Goal: Find specific page/section: Find specific page/section

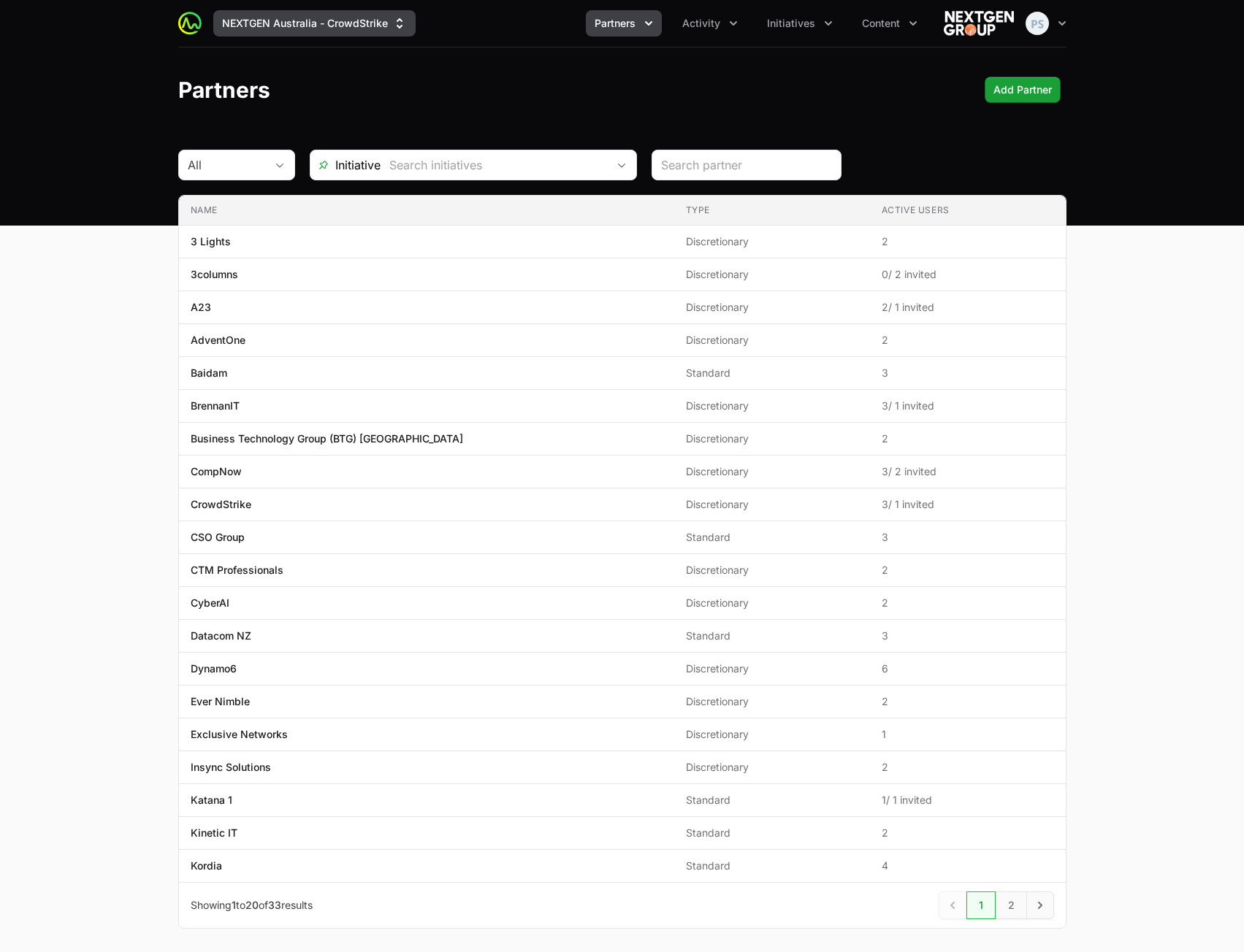
click at [380, 32] on button "NEXTGEN Australia - CrowdStrike" at bounding box center [315, 23] width 203 height 26
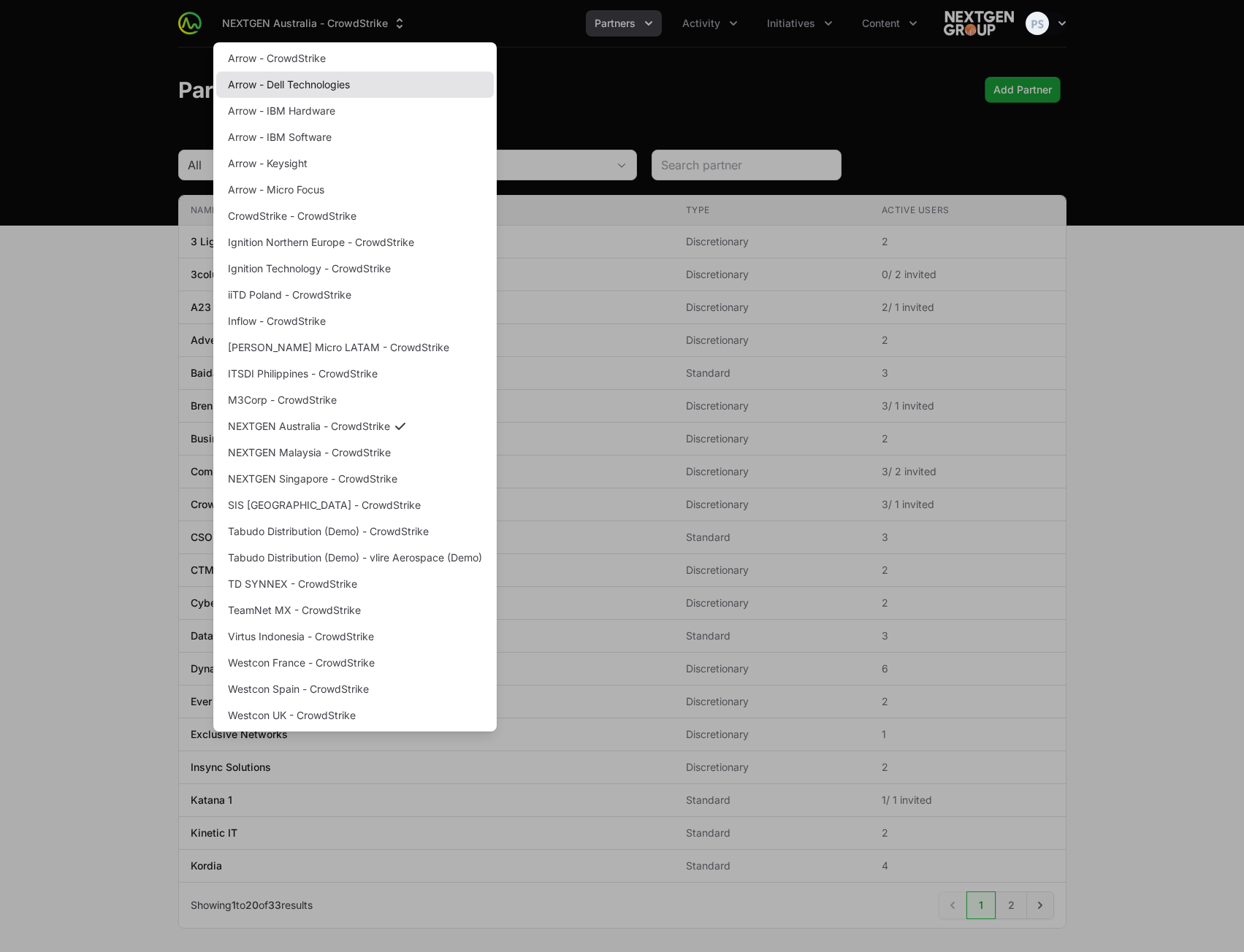
click at [365, 79] on link "Arrow - Dell Technologies" at bounding box center [355, 84] width 277 height 26
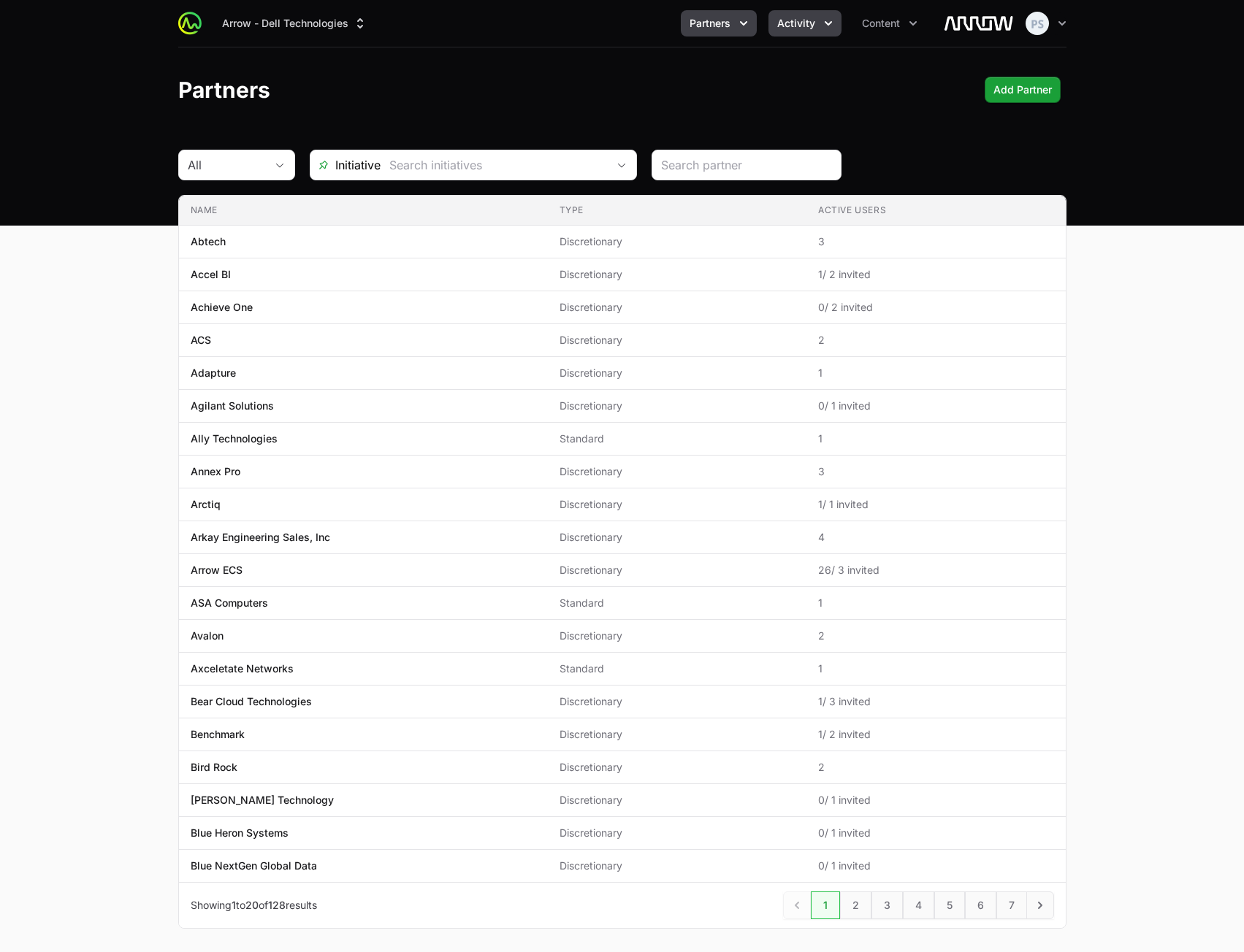
click at [788, 24] on span "Activity" at bounding box center [796, 23] width 38 height 15
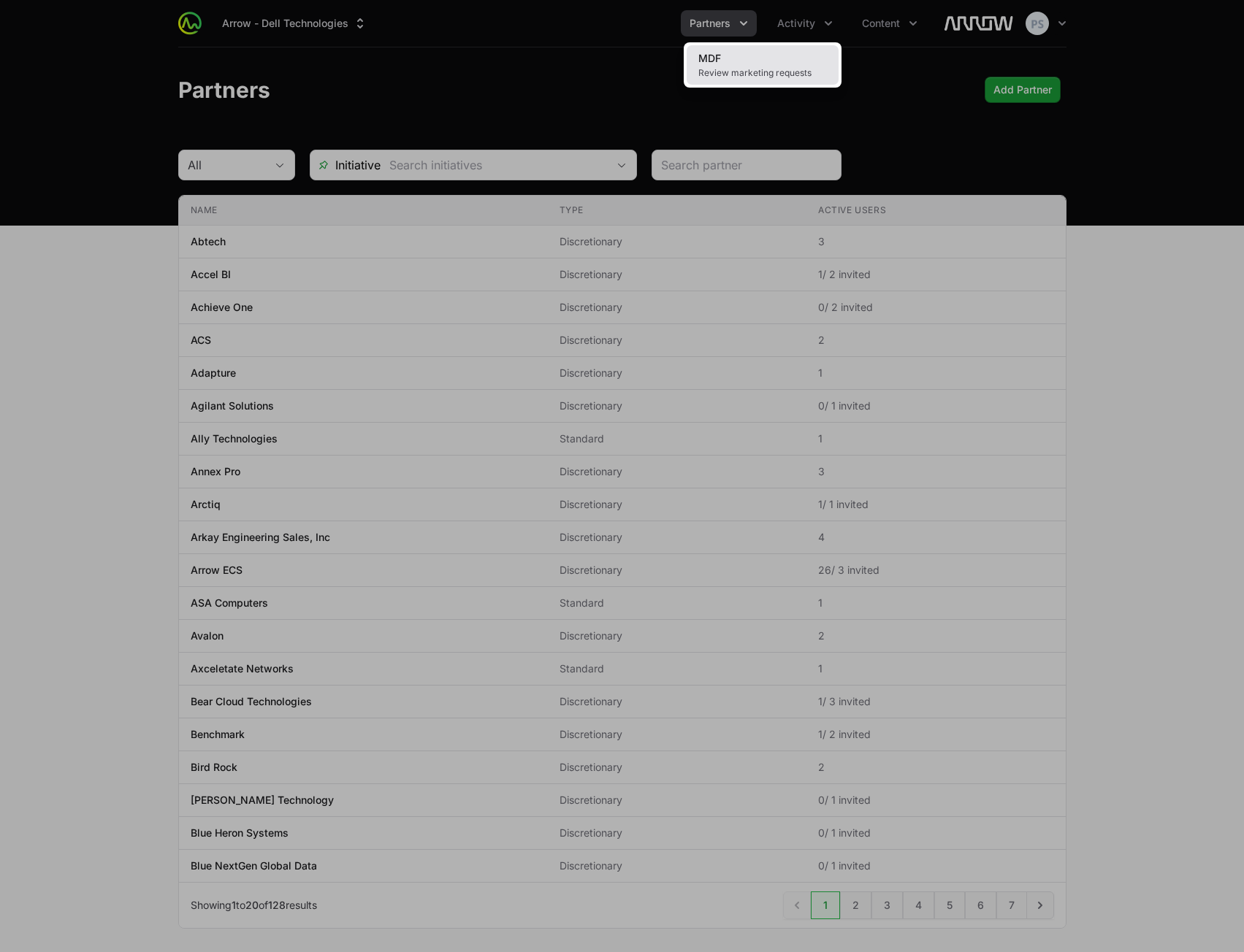
click at [764, 54] on link "MDF Review marketing requests" at bounding box center [762, 65] width 152 height 39
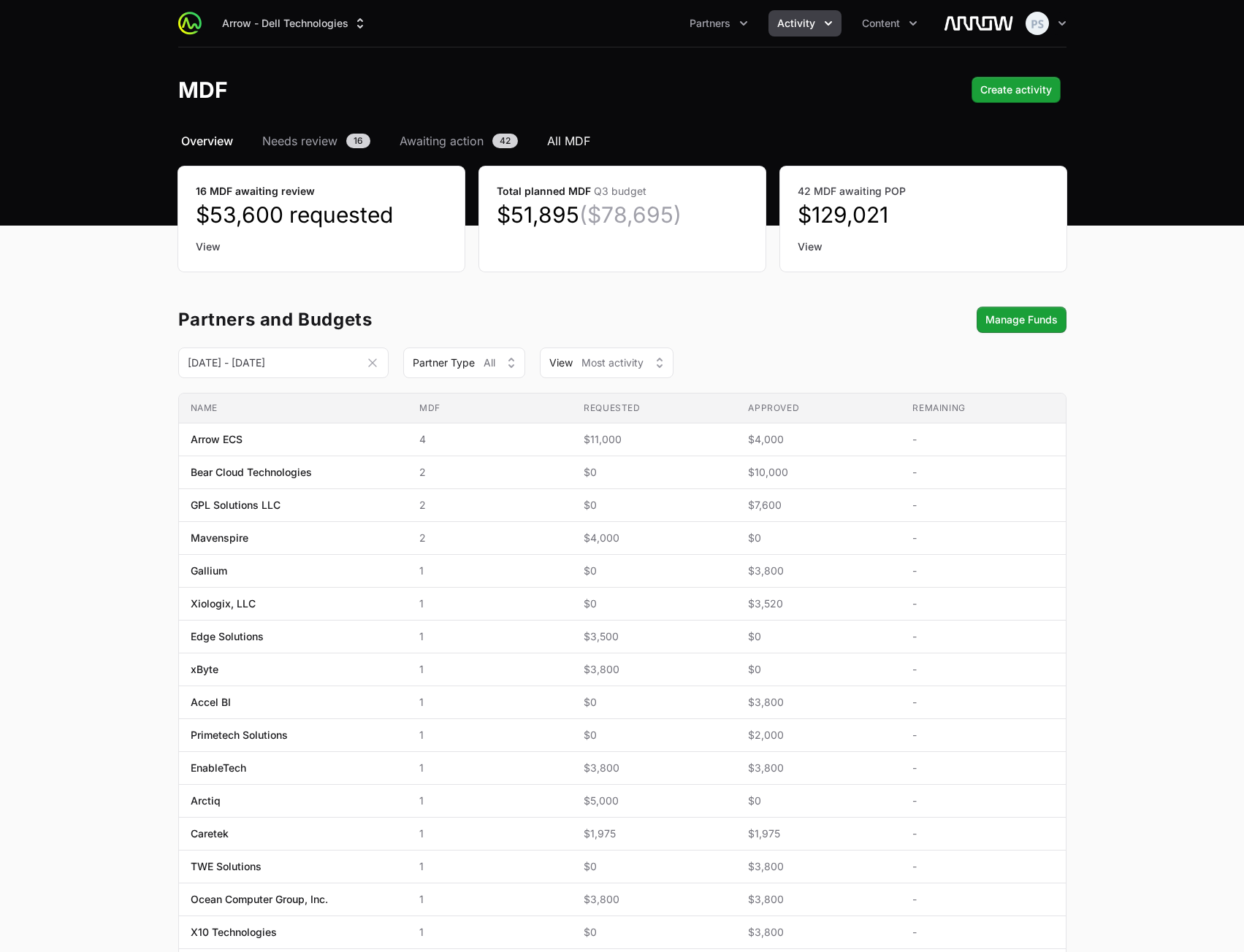
click at [561, 142] on span "All MDF" at bounding box center [568, 141] width 43 height 17
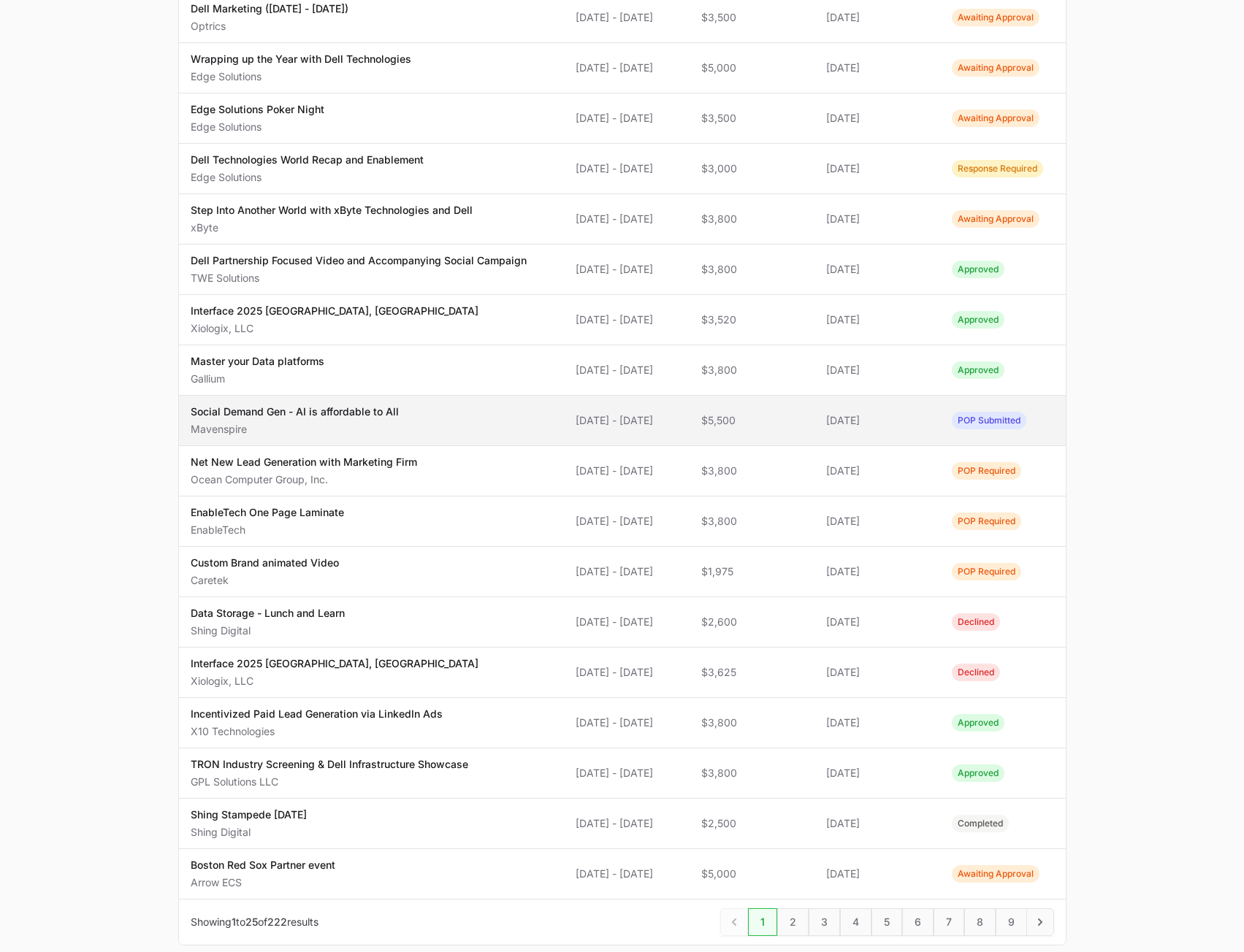
scroll to position [680, 0]
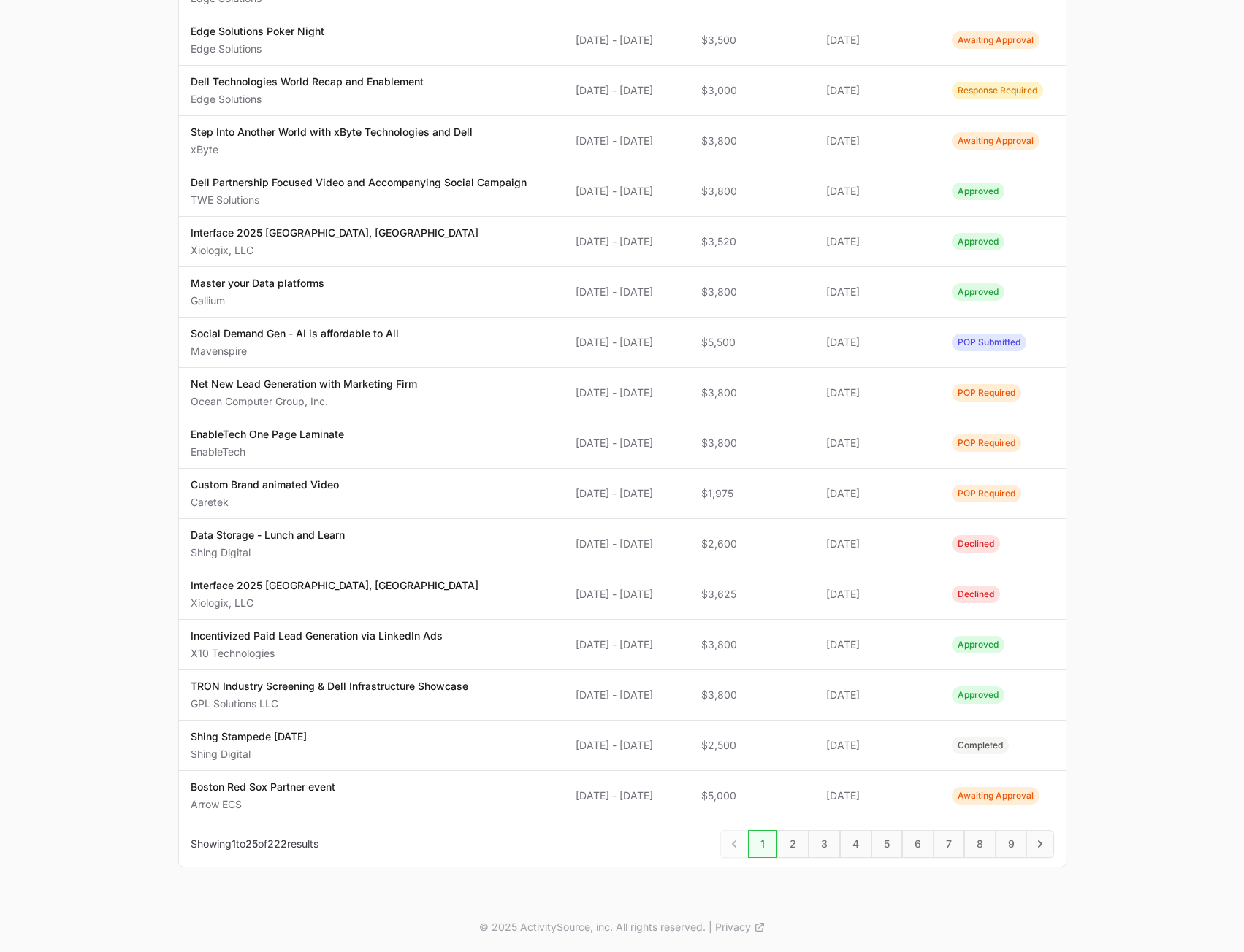
click at [1143, 227] on main "Select a tab Overview Needs review Awaiting action All MDF Overview Needs revie…" at bounding box center [622, 177] width 1244 height 1451
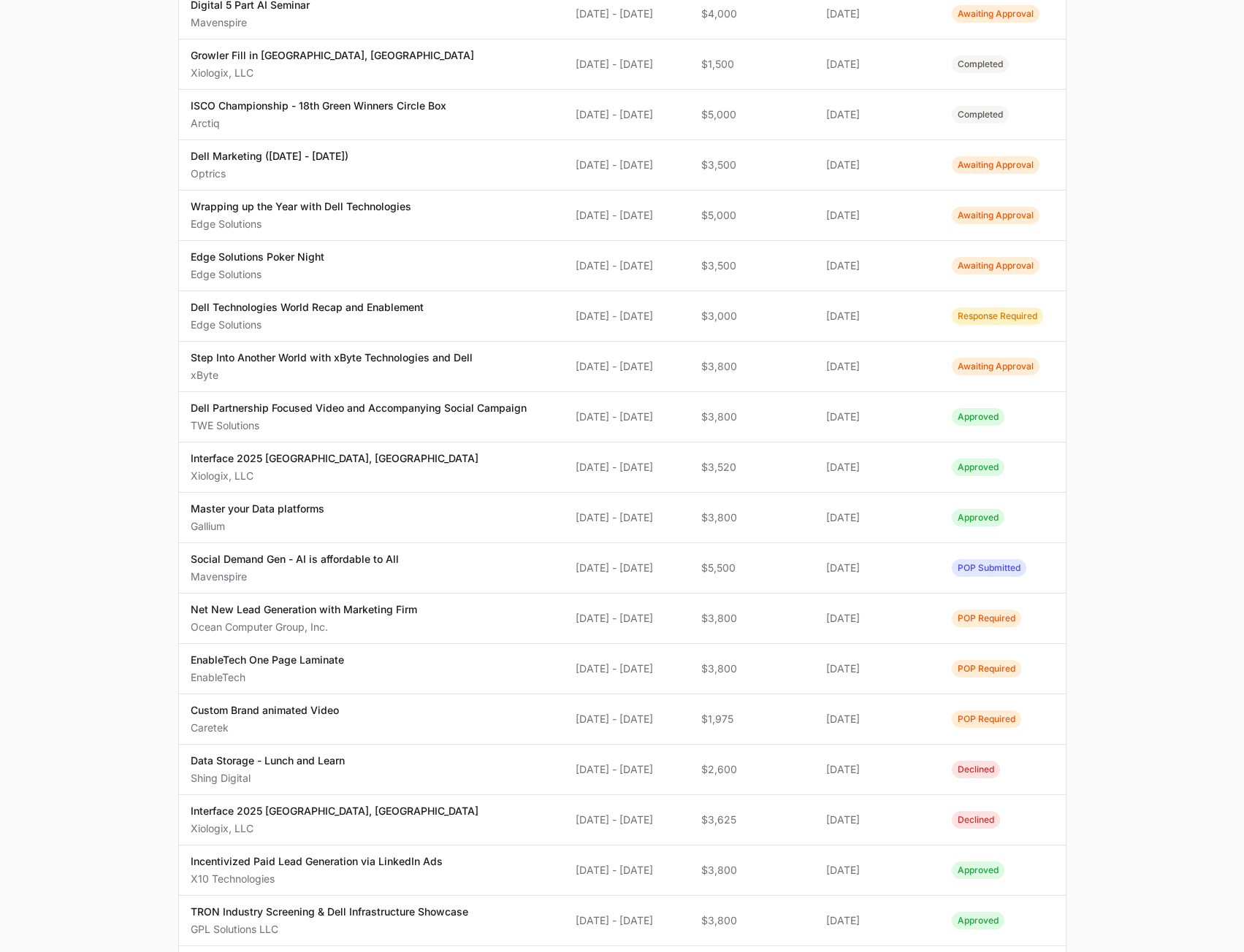
scroll to position [680, 0]
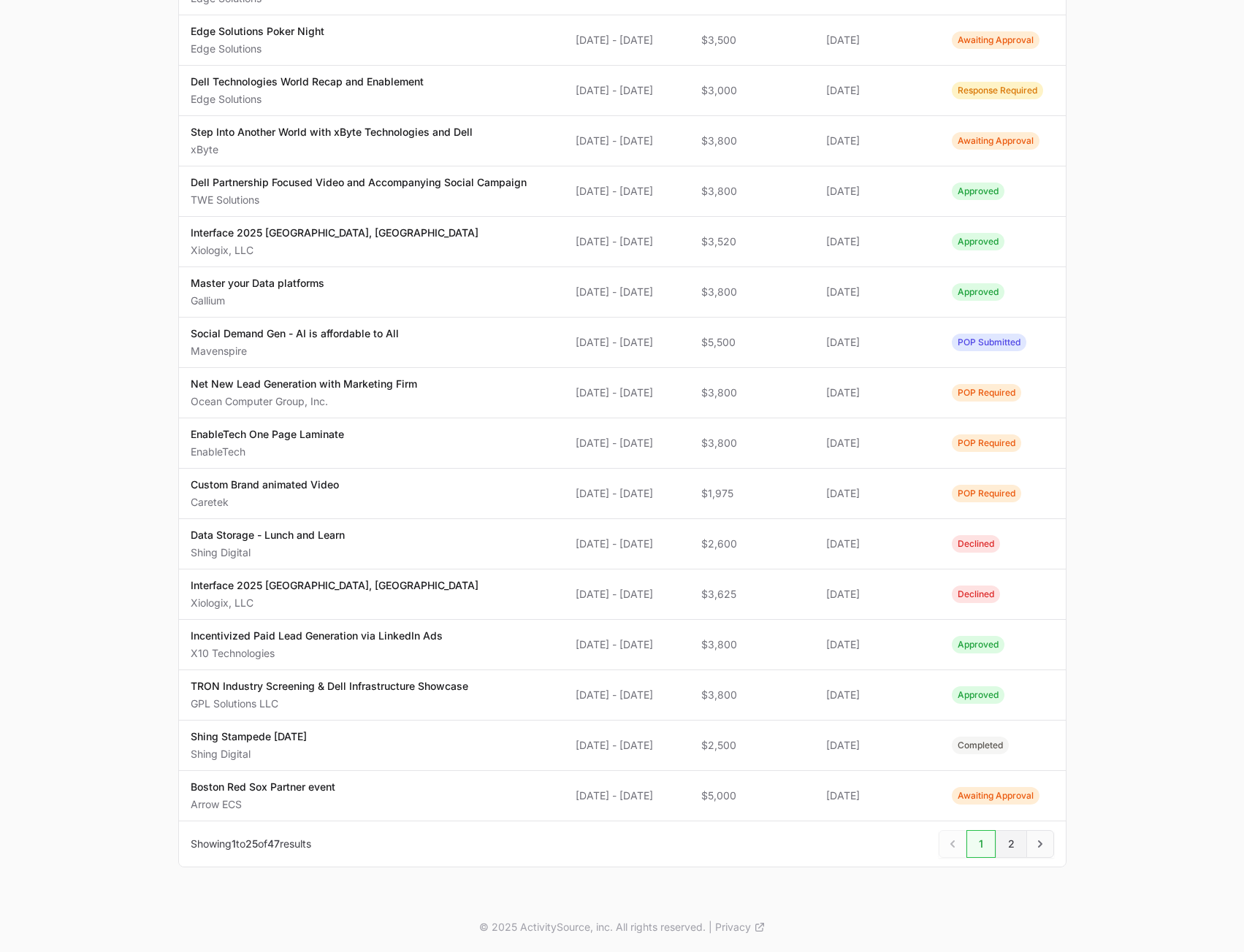
click at [1007, 848] on span "2" at bounding box center [1011, 843] width 32 height 28
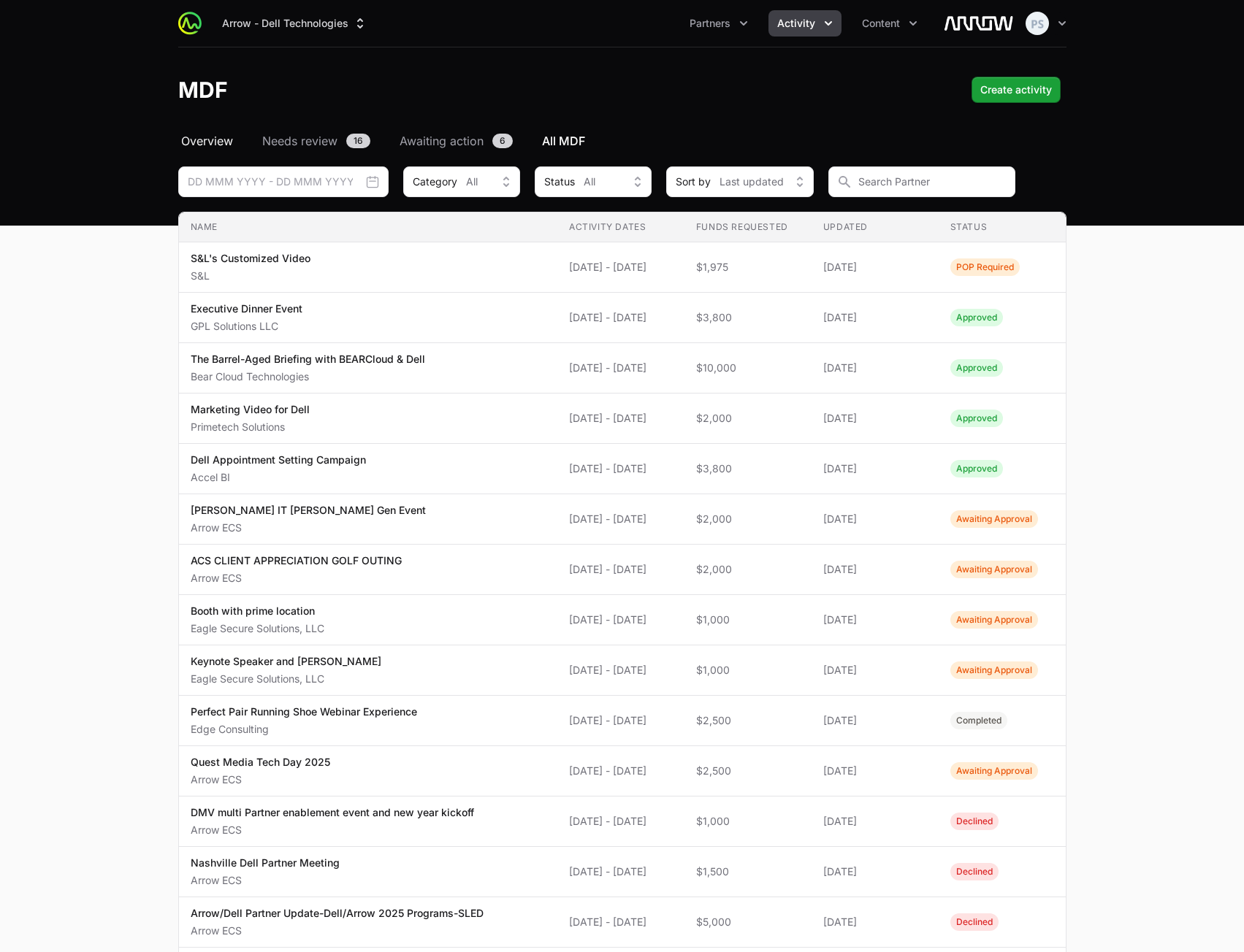
click at [218, 142] on span "Overview" at bounding box center [207, 141] width 52 height 17
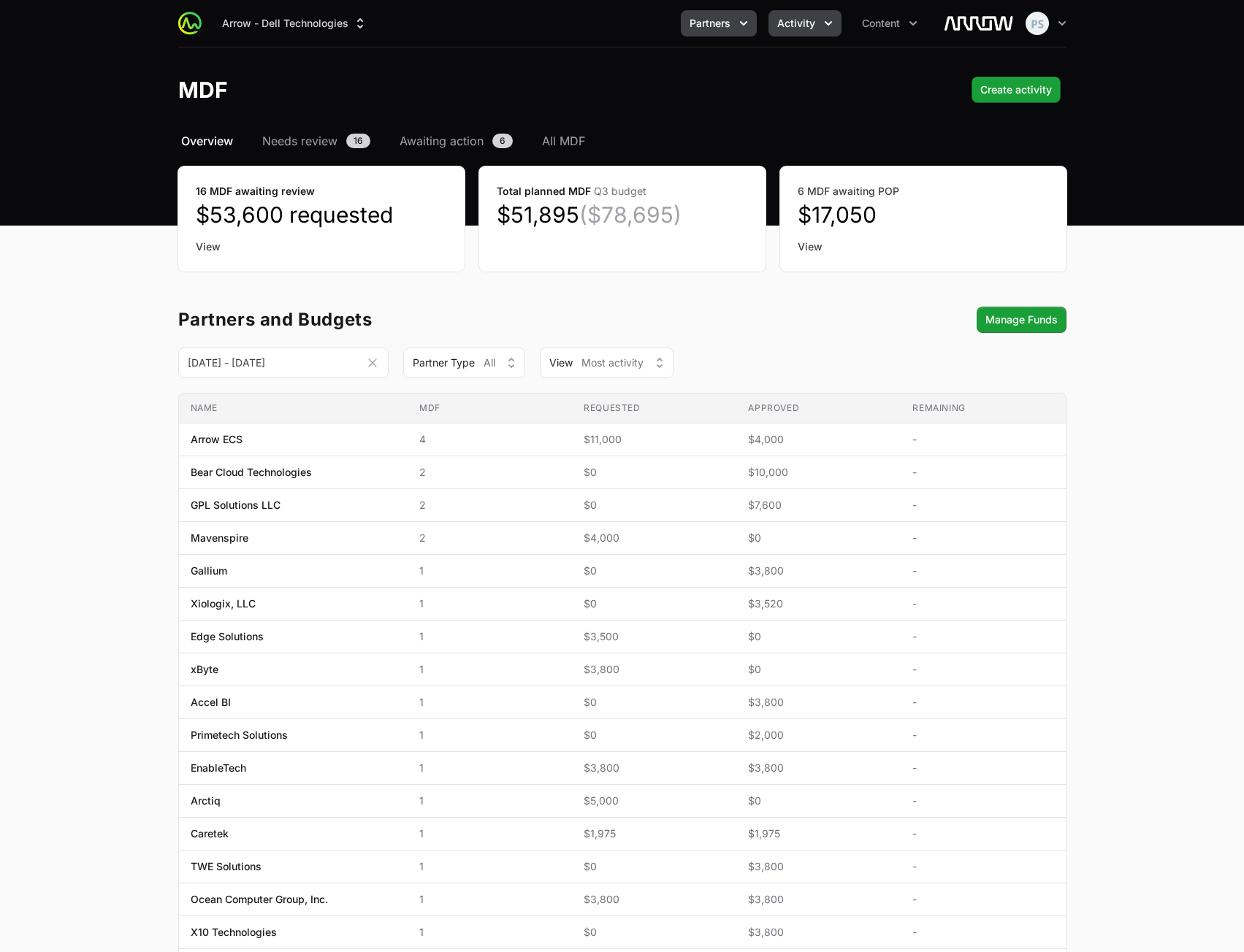
click at [735, 27] on button "Partners" at bounding box center [718, 23] width 76 height 26
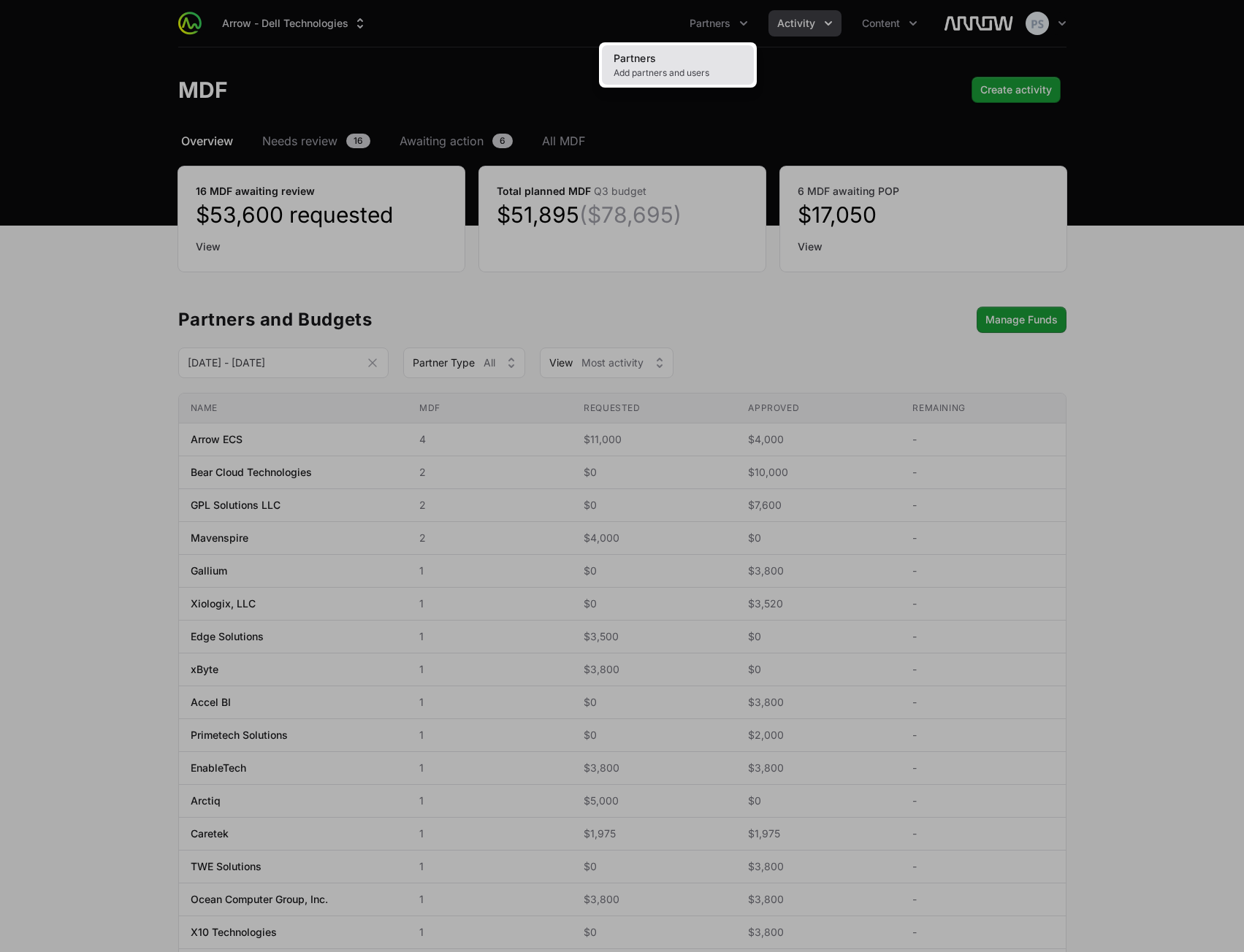
click at [690, 68] on span "Add partners and users" at bounding box center [677, 73] width 128 height 12
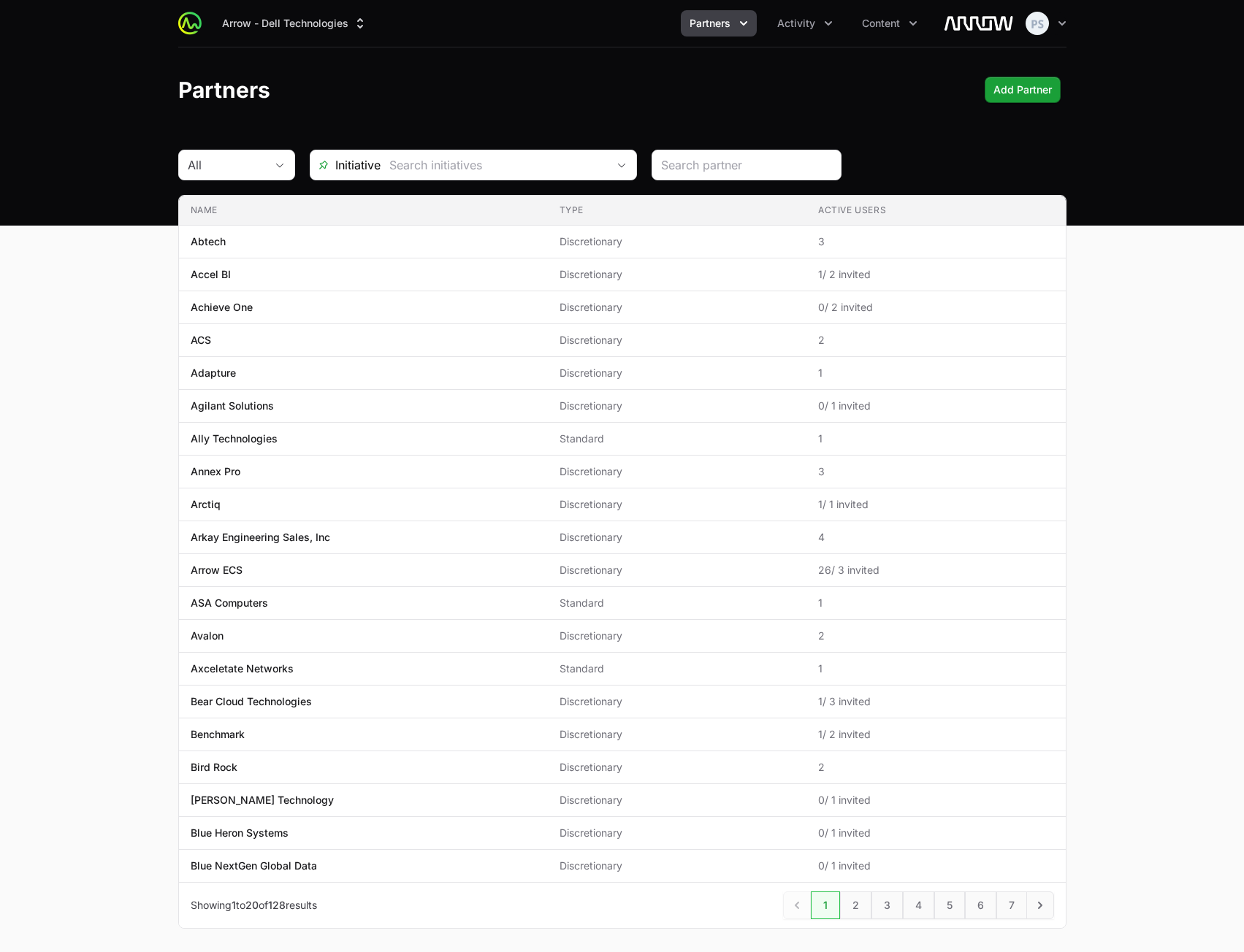
click at [1172, 413] on main "All Initiative Name Type Active Users Name Abtech Type Discretionary Active Use…" at bounding box center [622, 556] width 1244 height 814
click at [1128, 389] on main "All Initiative Name Type Active Users Name Abtech Type Discretionary Active Use…" at bounding box center [622, 556] width 1244 height 814
click at [1127, 432] on main "All Initiative Name Type Active Users Name Abtech Type Discretionary Active Use…" at bounding box center [622, 556] width 1244 height 814
click at [1162, 606] on main "All Initiative Name Type Active Users Name Abtech Type Discretionary Active Use…" at bounding box center [622, 556] width 1244 height 814
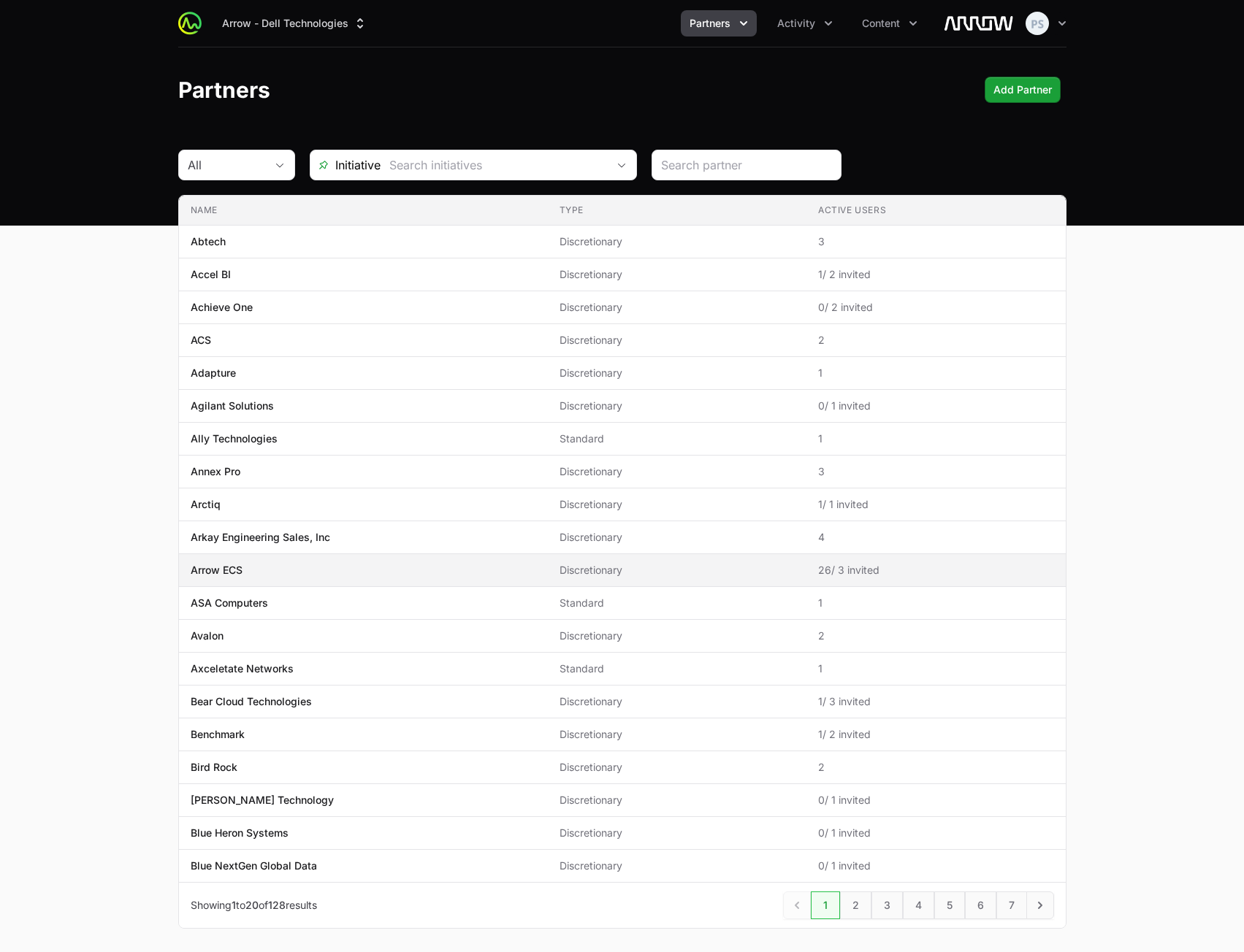
click at [270, 573] on span "Arrow ECS" at bounding box center [363, 570] width 345 height 15
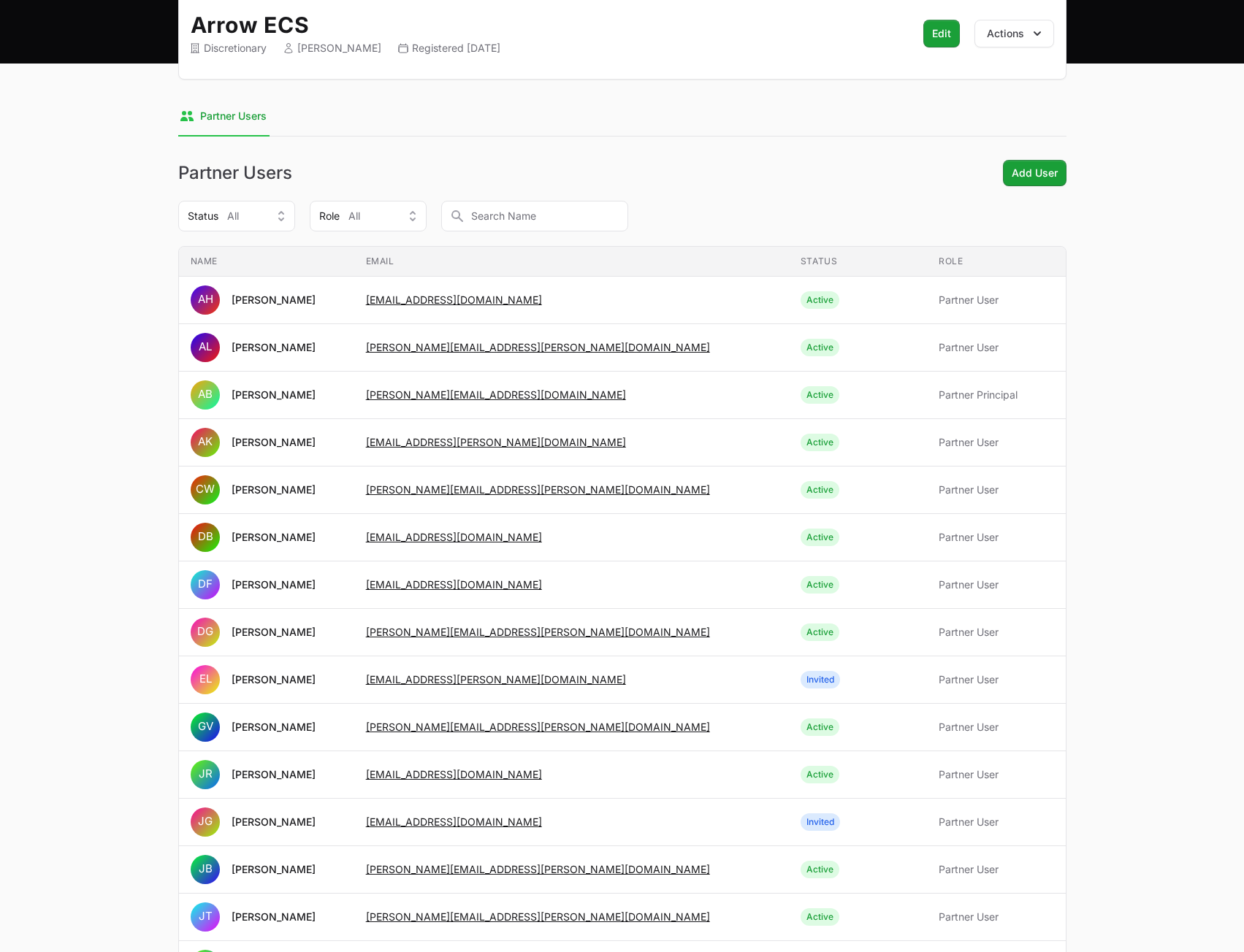
scroll to position [329, 0]
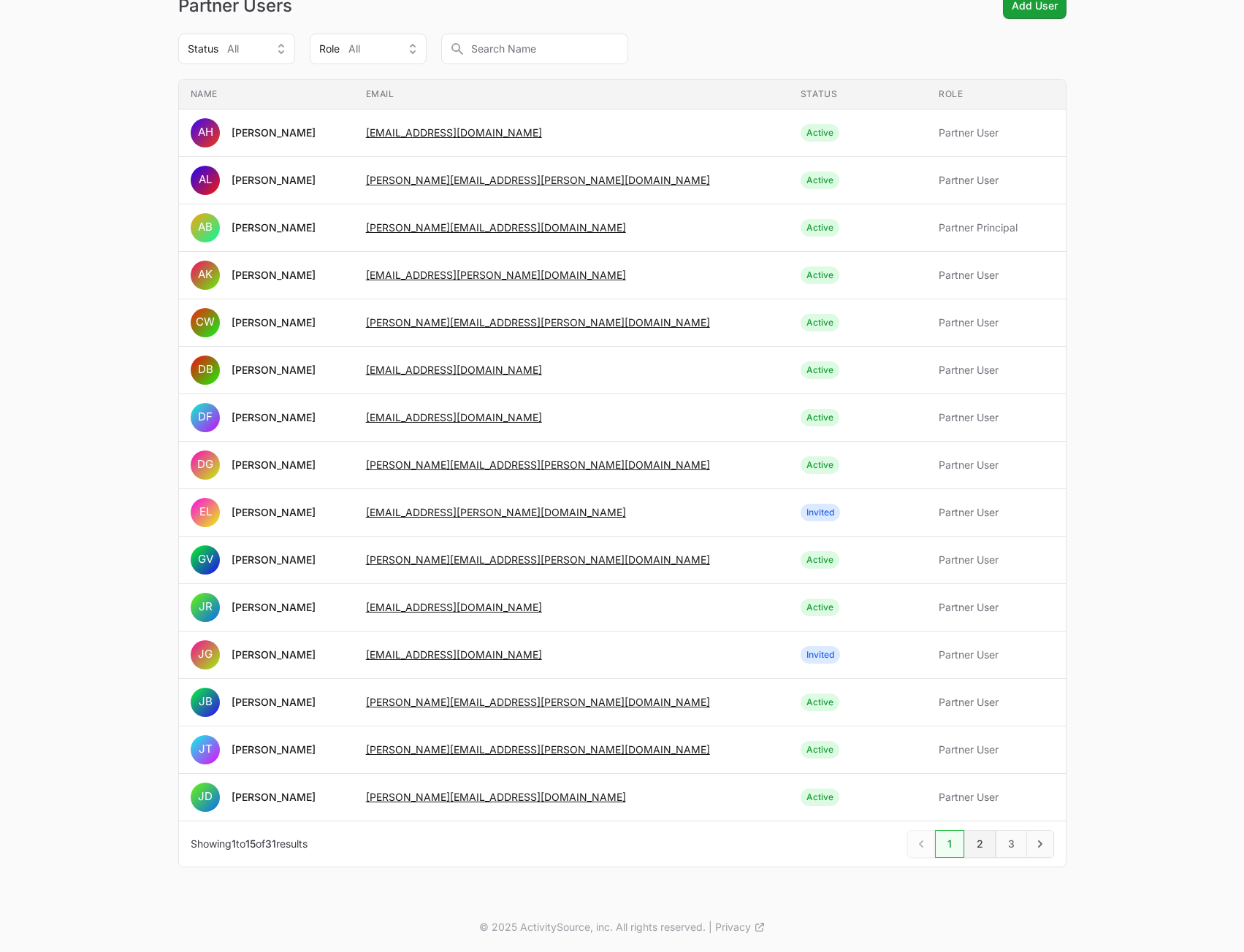
click at [975, 842] on link "2" at bounding box center [980, 843] width 32 height 28
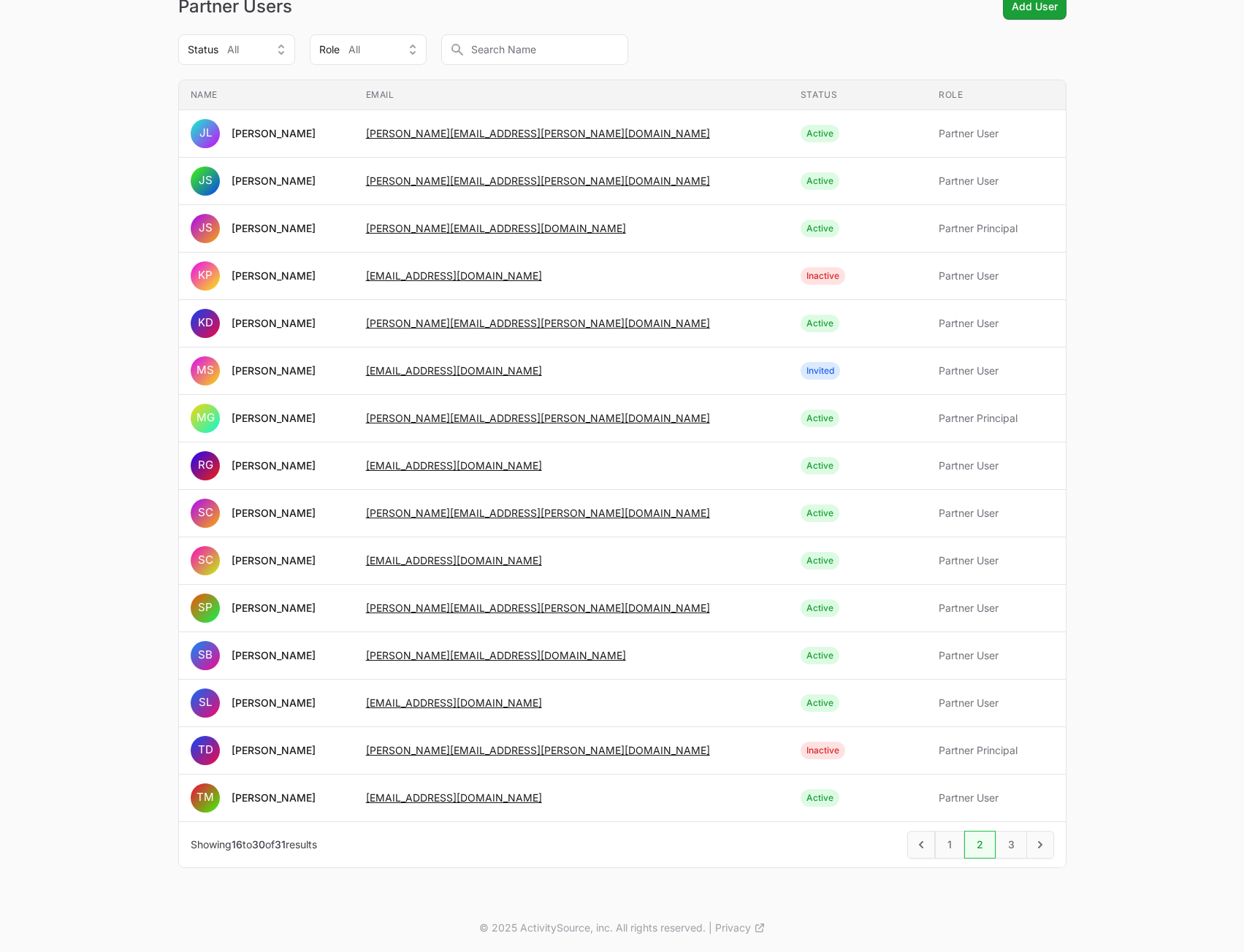
scroll to position [329, 0]
click at [950, 843] on link "1" at bounding box center [949, 843] width 29 height 28
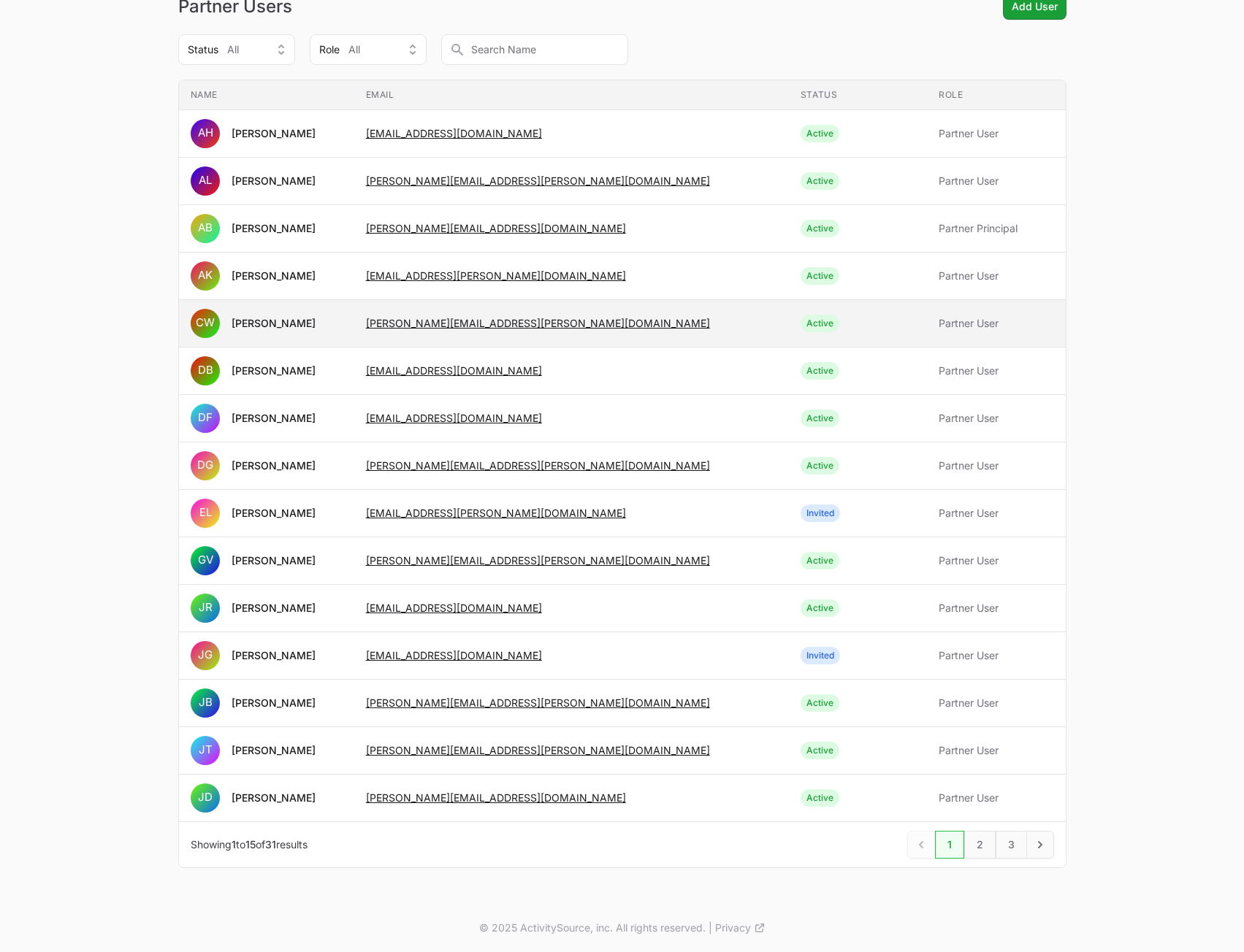
scroll to position [329, 0]
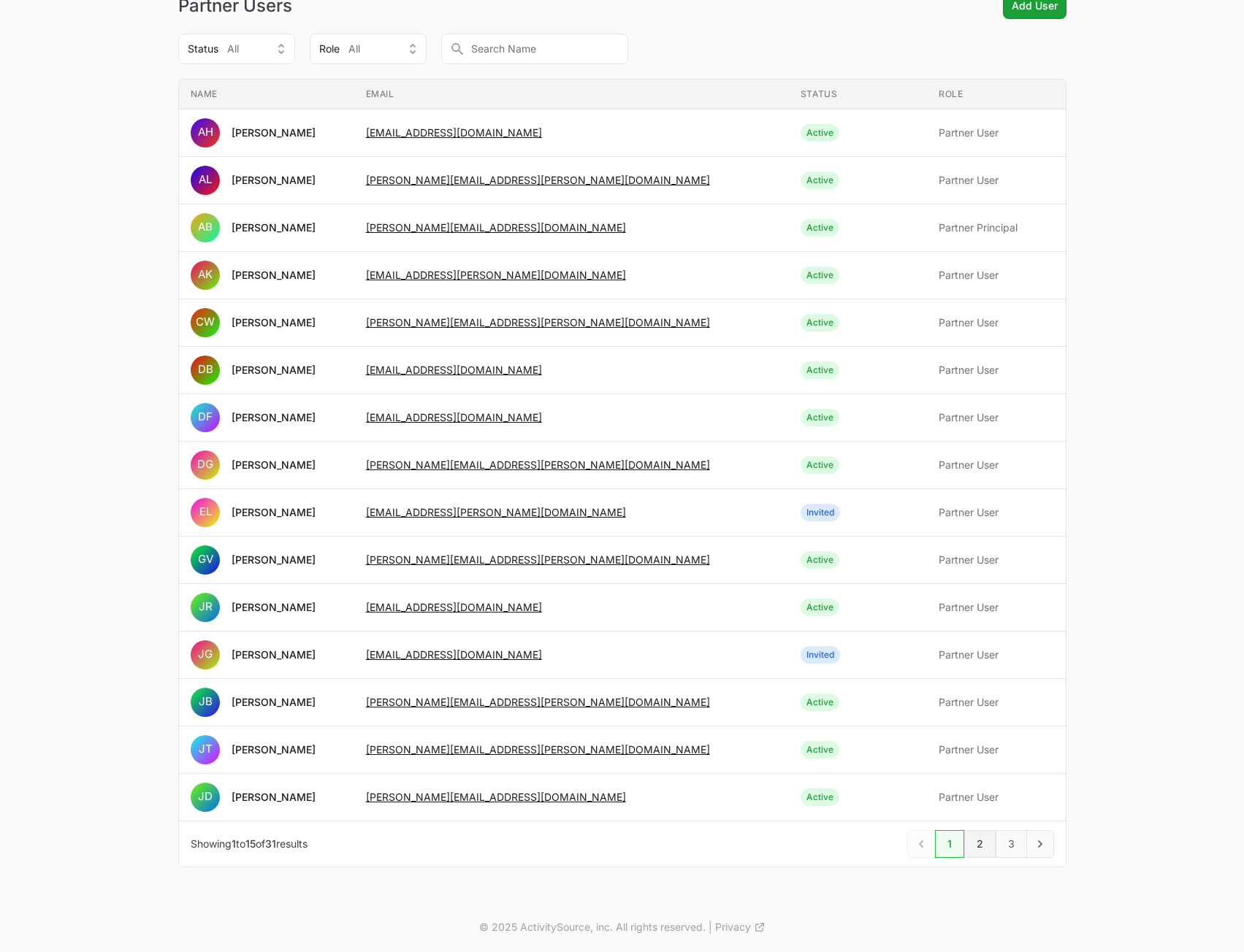
click at [981, 849] on link "2" at bounding box center [980, 843] width 32 height 28
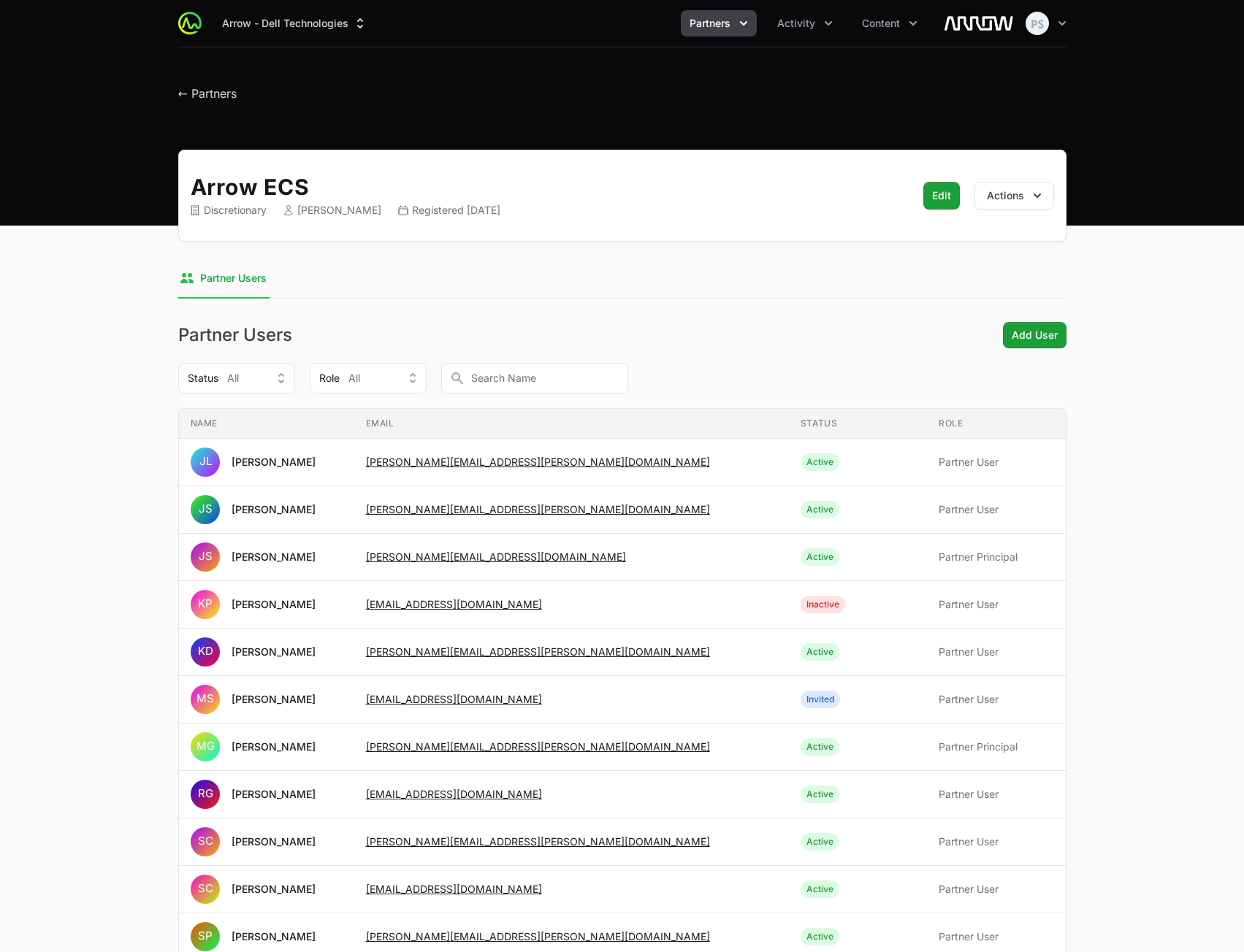
click at [706, 23] on span "Partners" at bounding box center [710, 23] width 41 height 15
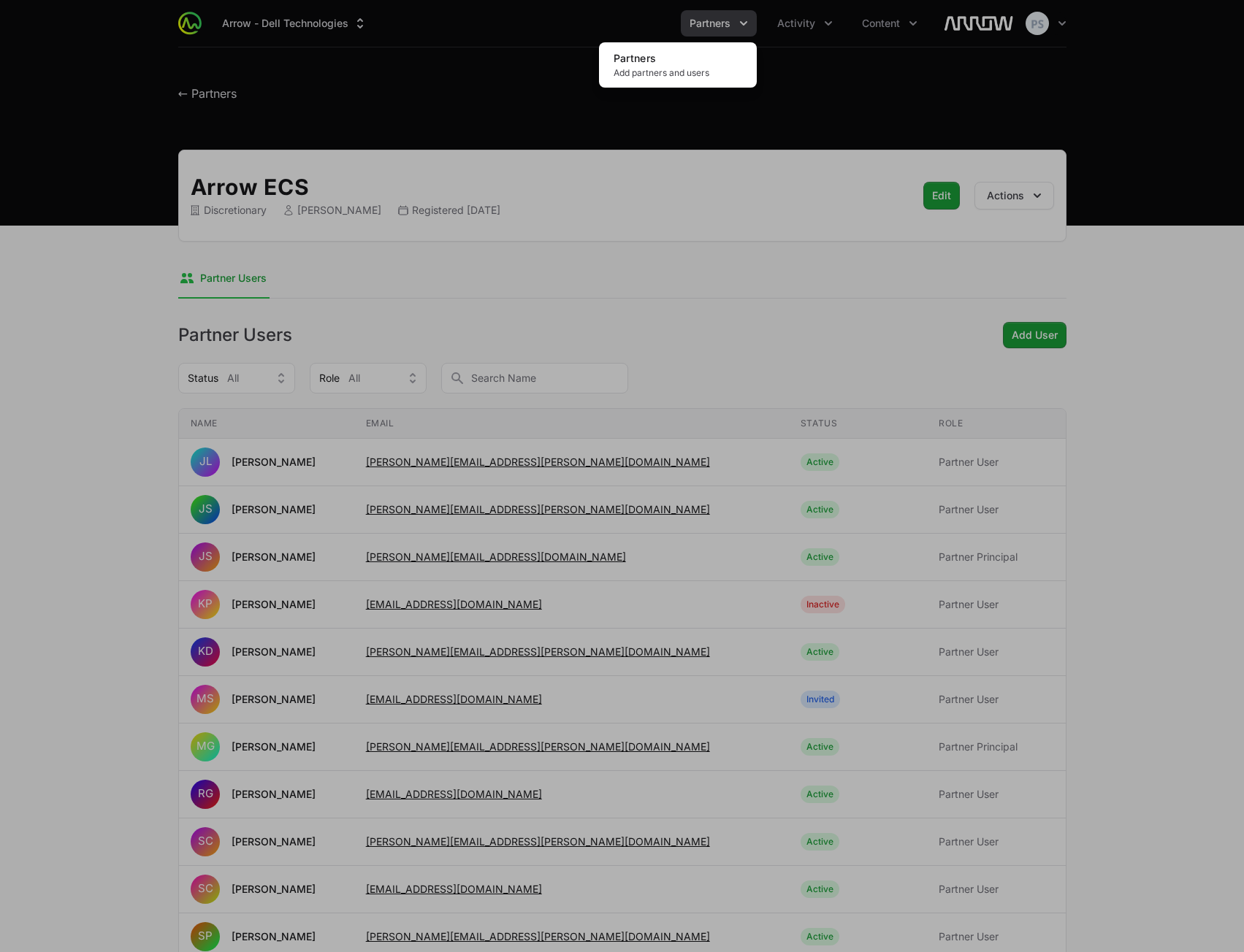
click at [888, 28] on div "Partners menu" at bounding box center [622, 476] width 1244 height 952
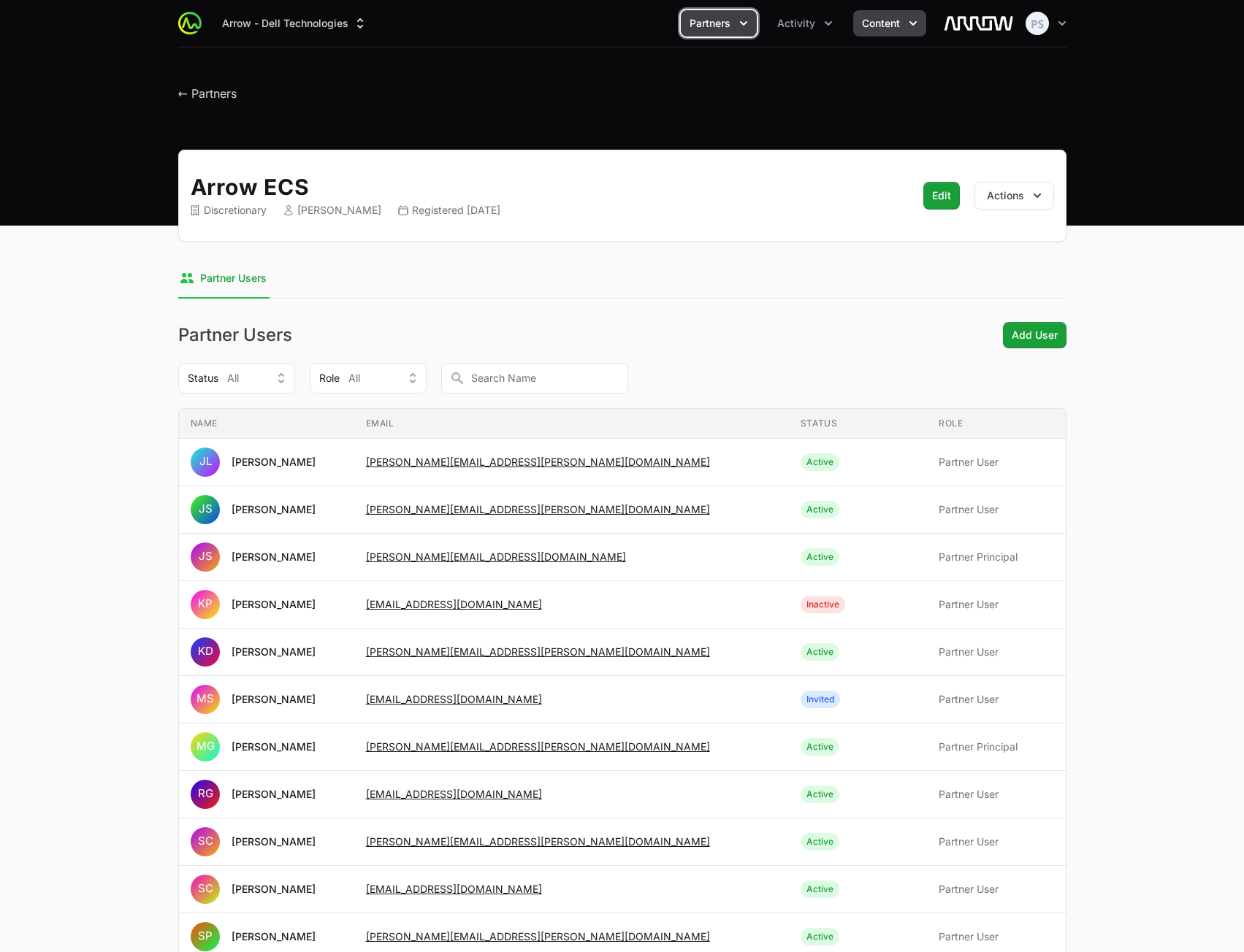
click at [888, 24] on span "Content" at bounding box center [881, 23] width 38 height 15
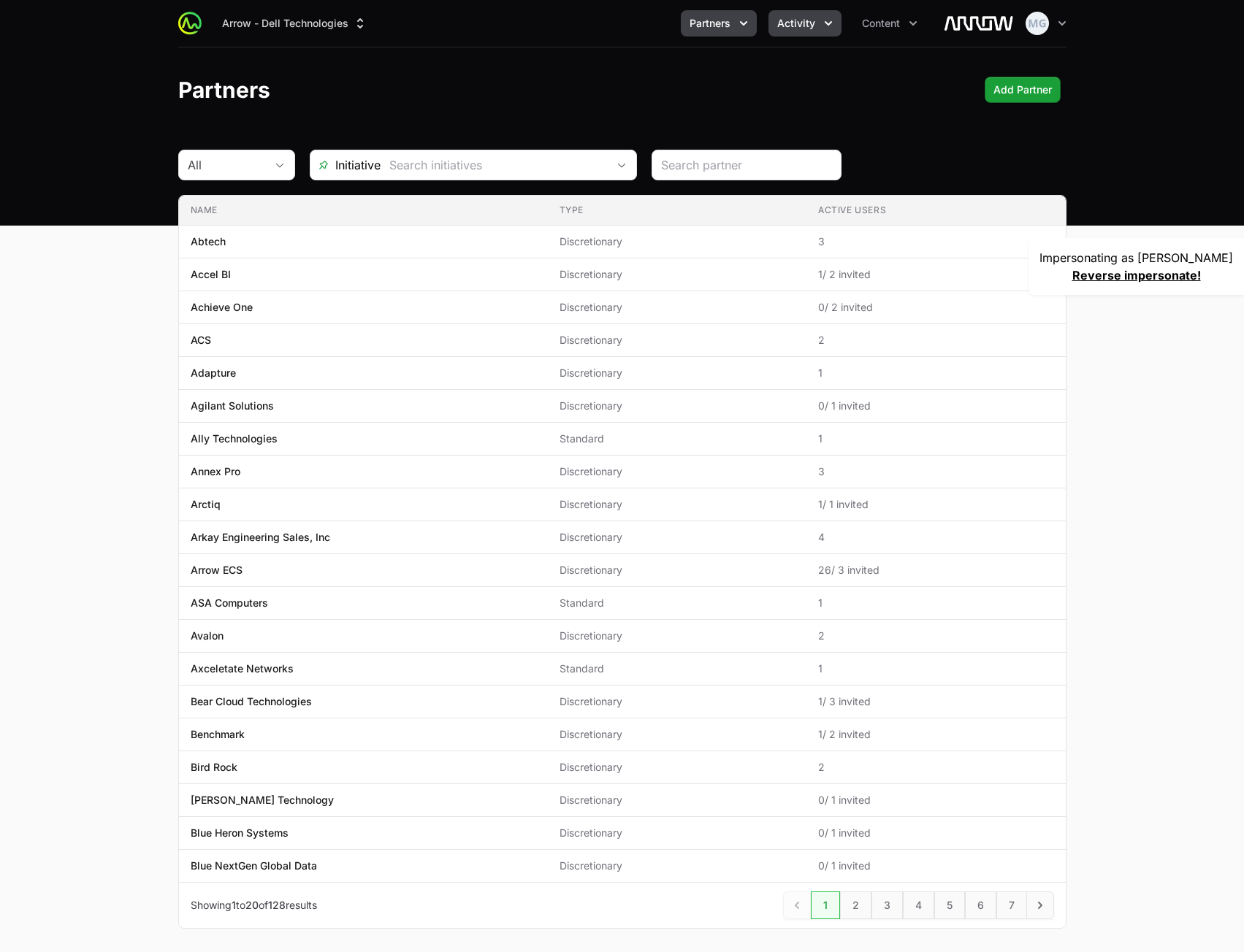
click at [787, 32] on button "Activity" at bounding box center [805, 23] width 73 height 26
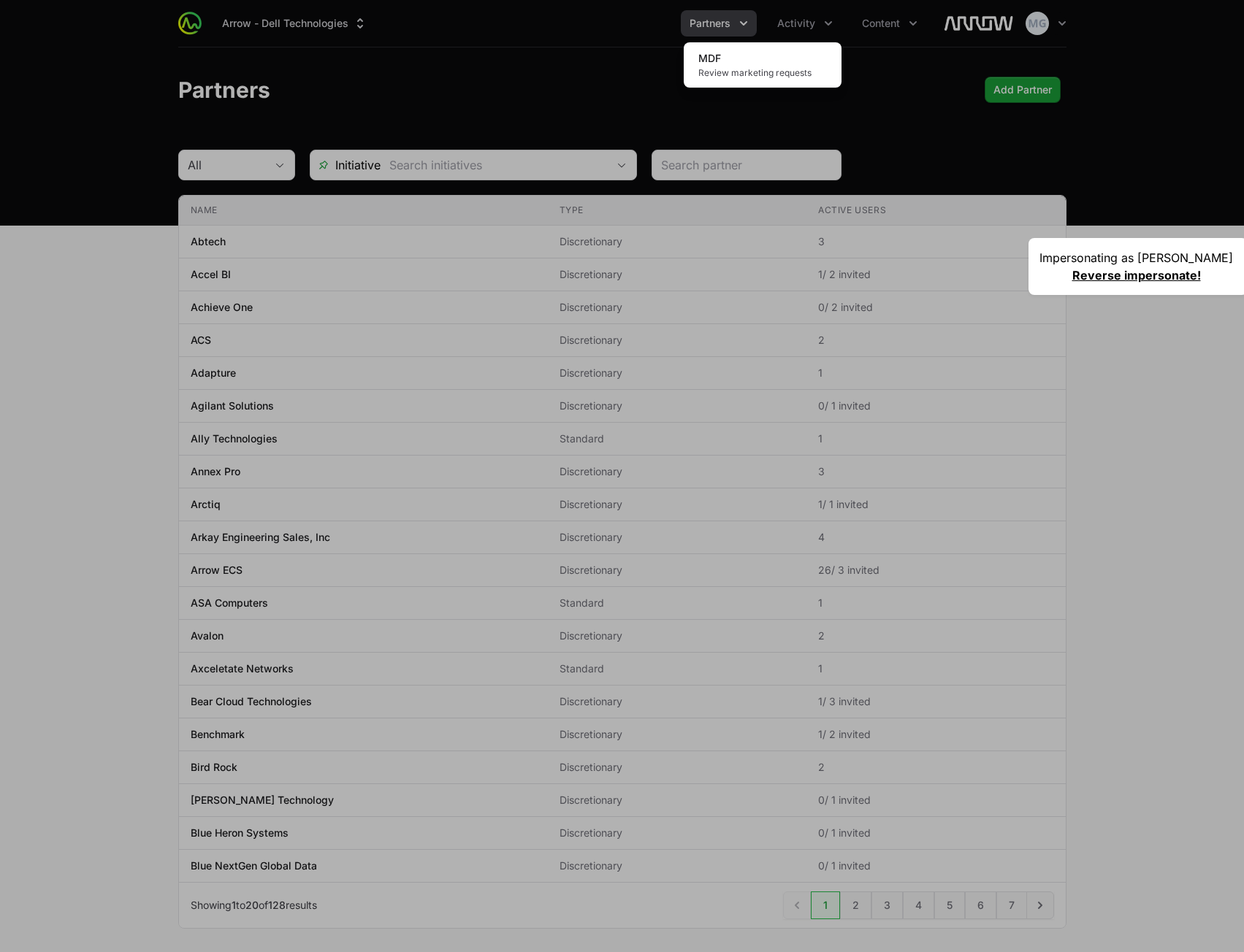
click at [706, 24] on div "Activity menu" at bounding box center [622, 476] width 1244 height 952
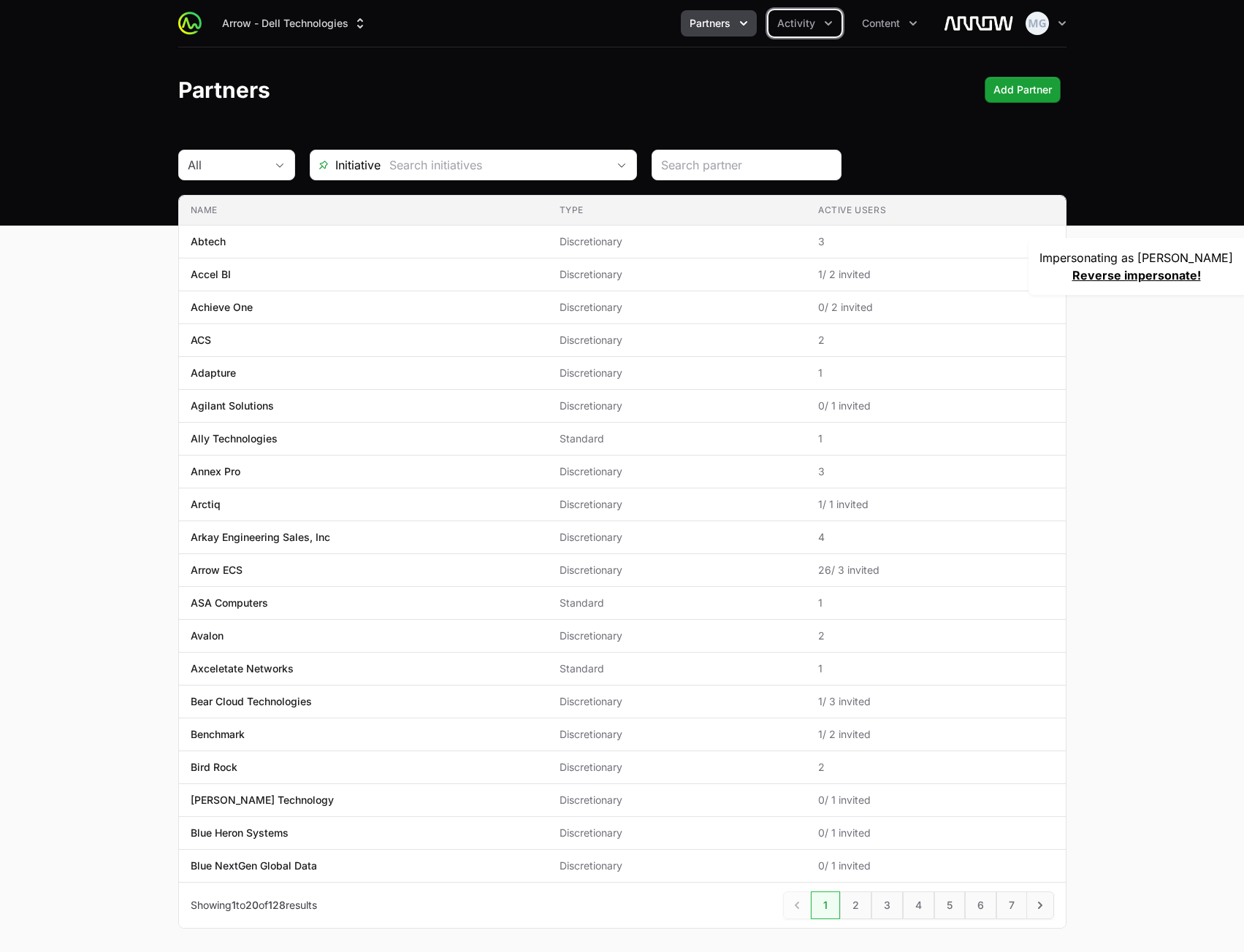
click at [736, 24] on icon "Partners menu" at bounding box center [743, 23] width 15 height 15
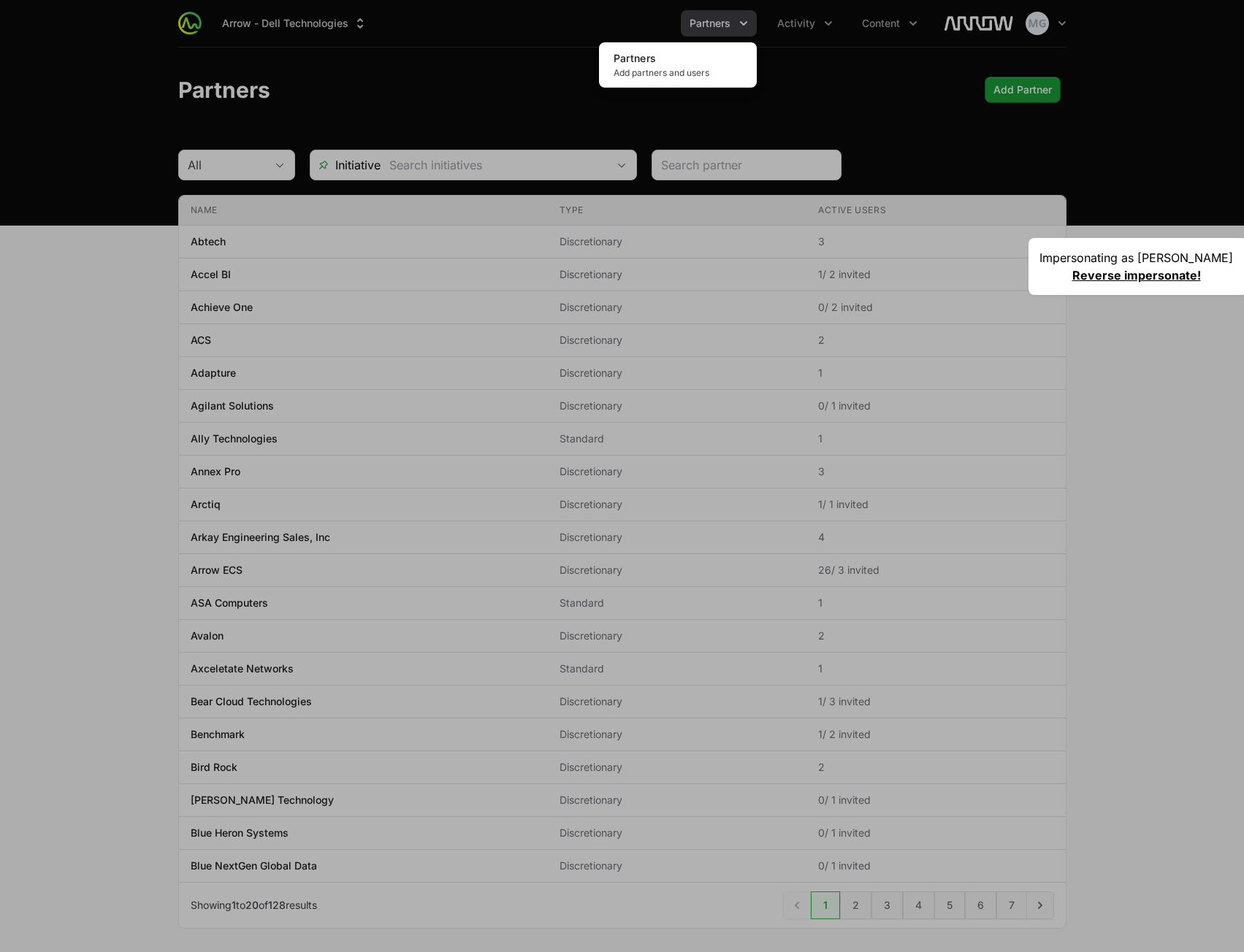
click at [782, 28] on div "Partners menu" at bounding box center [622, 476] width 1244 height 952
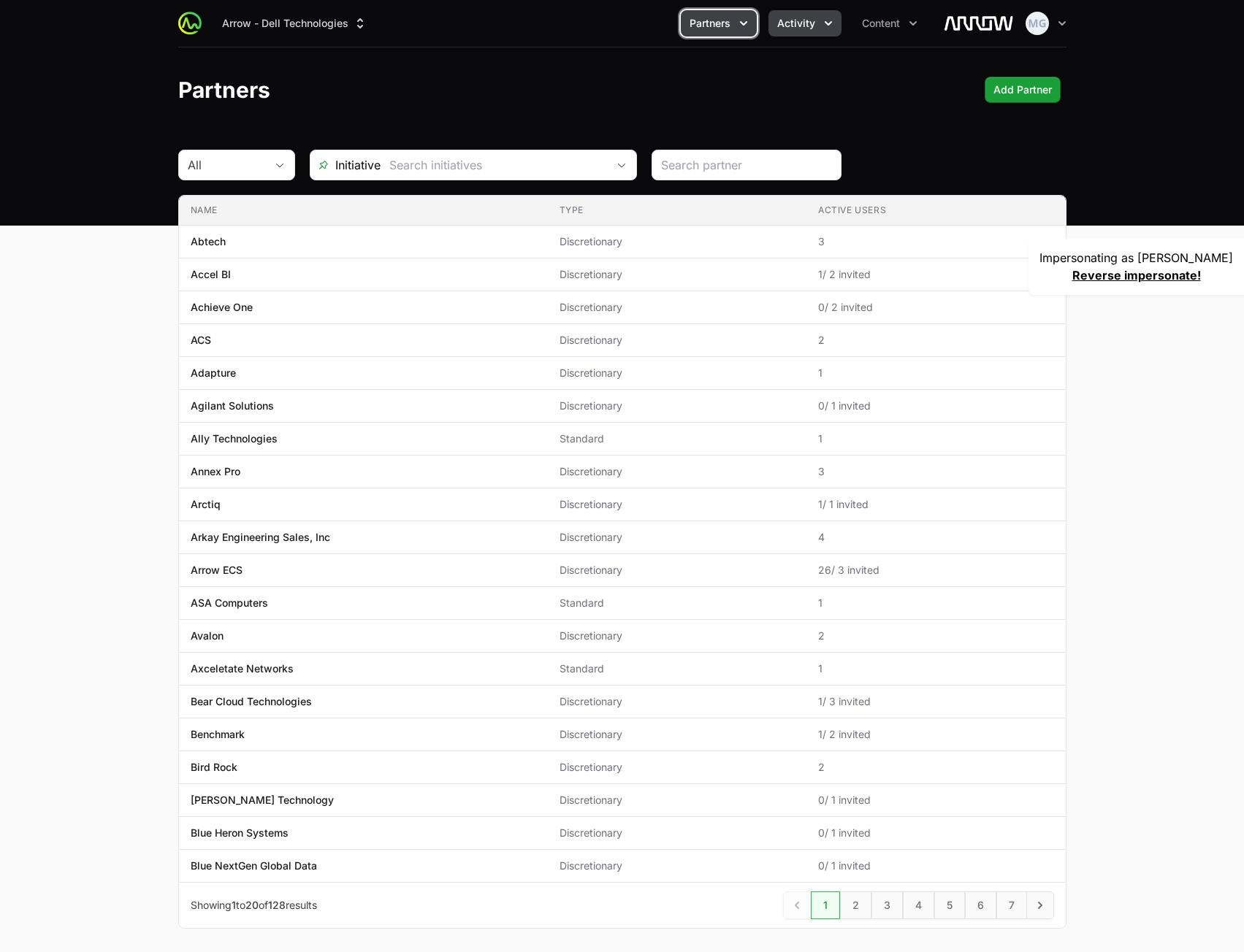
click at [804, 25] on span "Activity" at bounding box center [796, 23] width 38 height 15
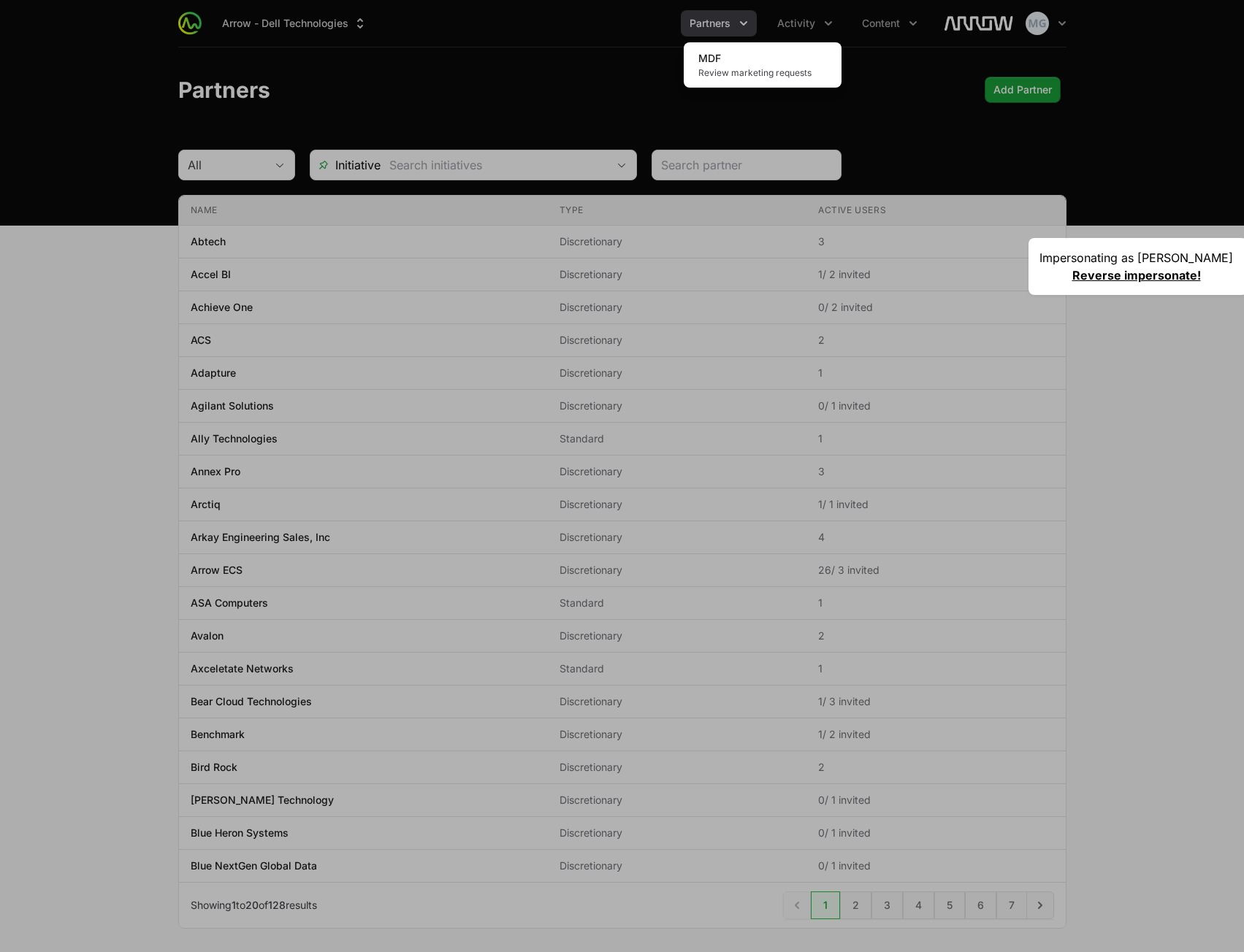
click at [874, 27] on div "Activity menu" at bounding box center [622, 476] width 1244 height 952
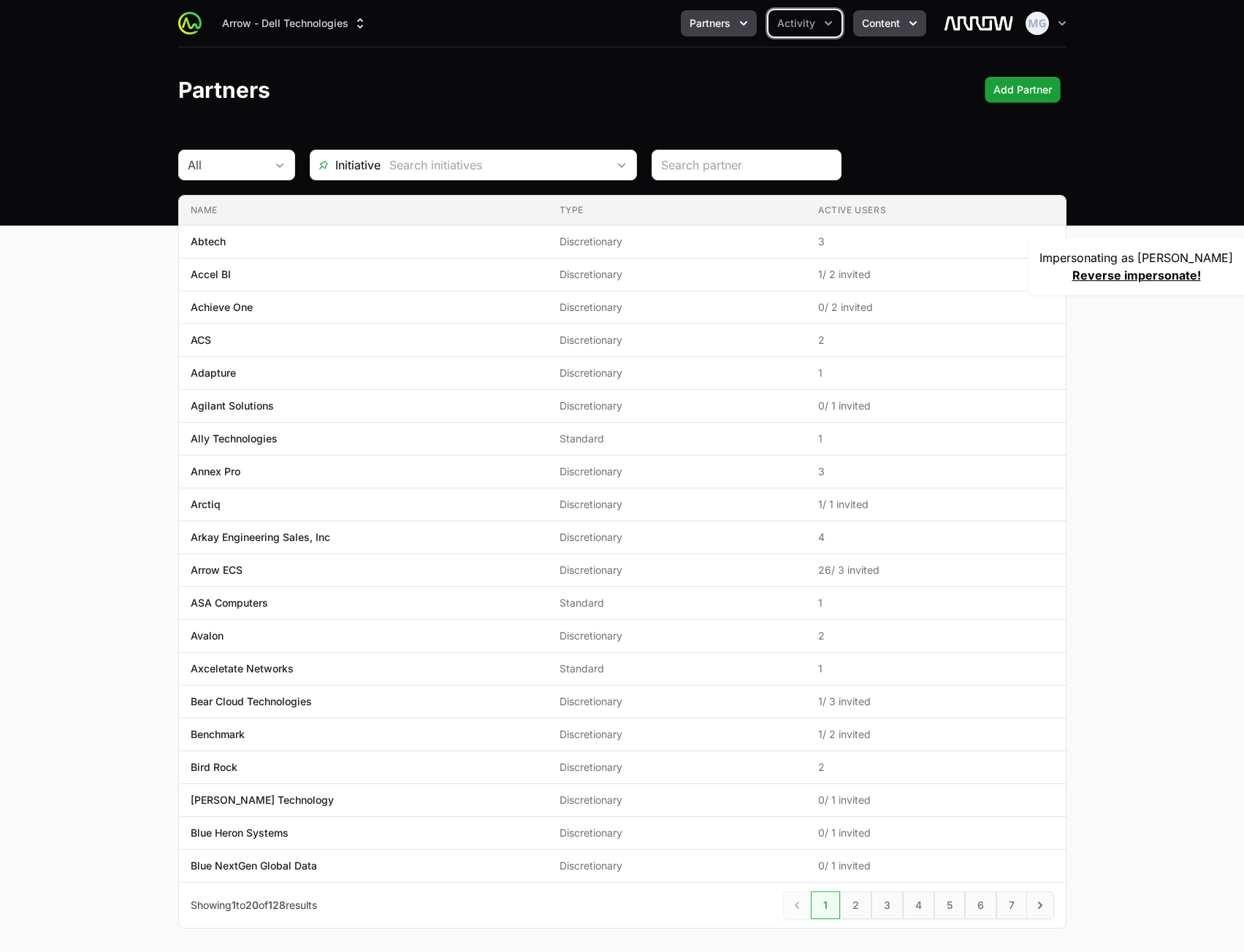
click at [874, 26] on span "Content" at bounding box center [881, 23] width 38 height 15
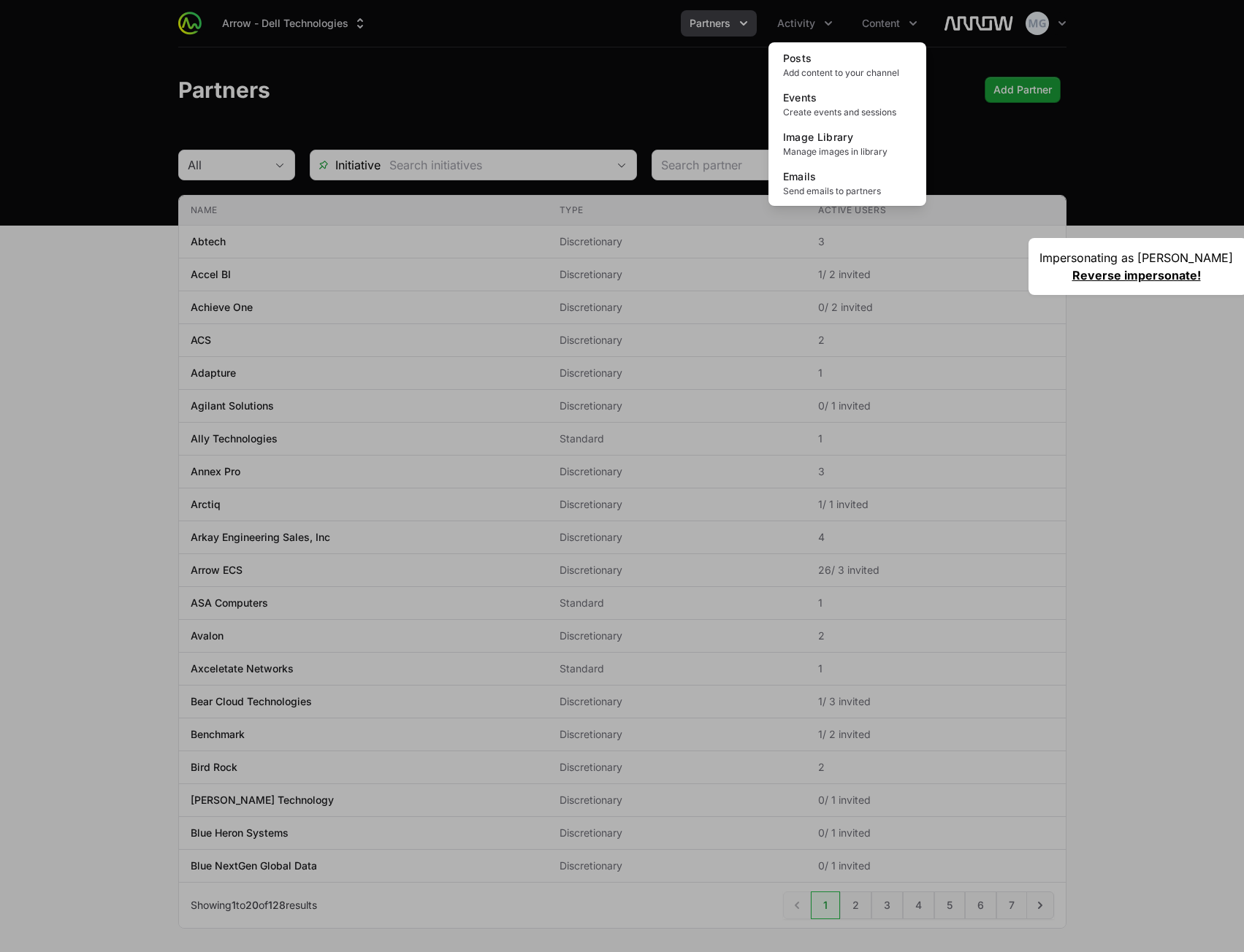
click at [730, 24] on div "Content menu" at bounding box center [622, 476] width 1244 height 952
click at [730, 24] on button "Partners" at bounding box center [718, 23] width 76 height 26
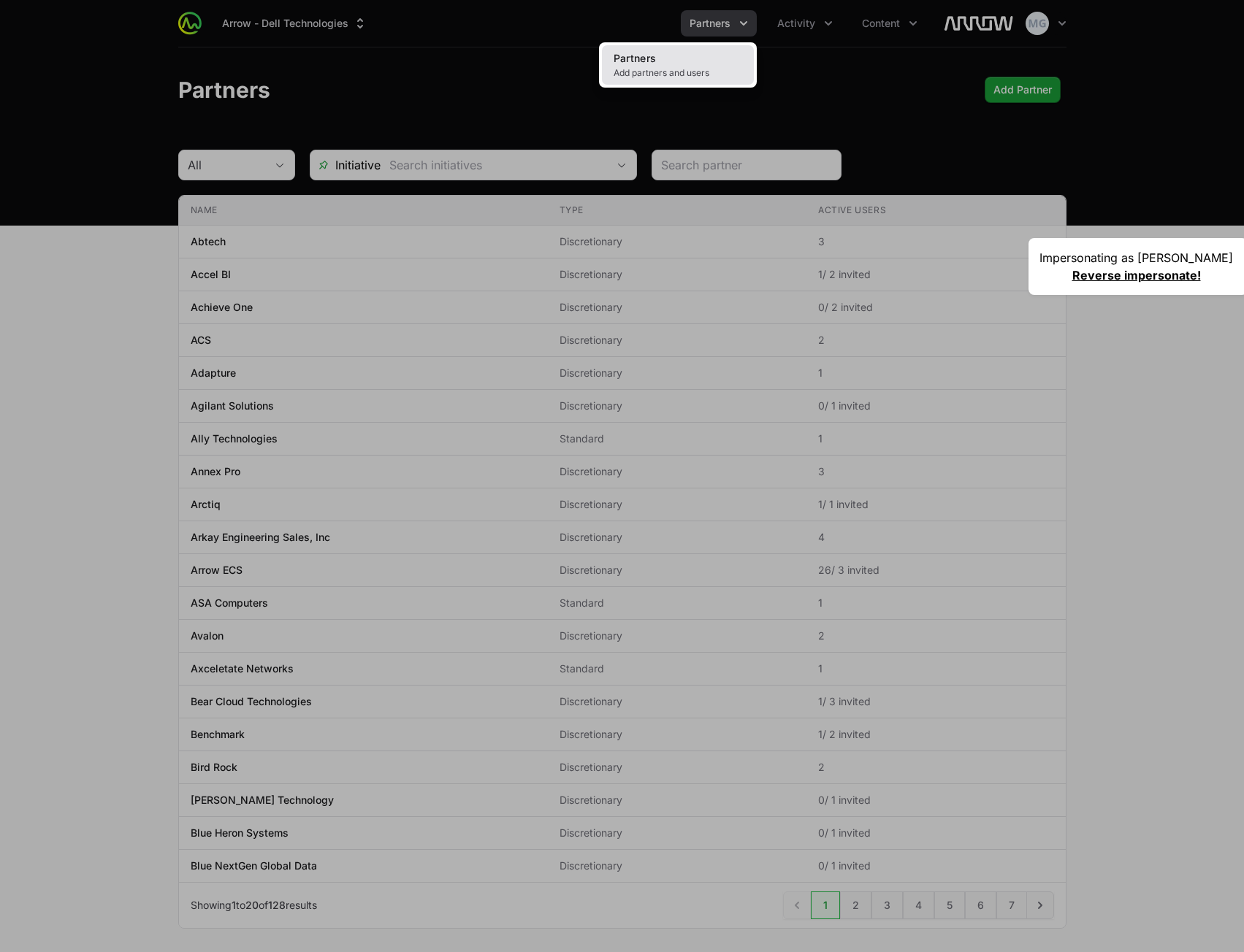
click at [724, 58] on link "Partners Add partners and users" at bounding box center [677, 65] width 152 height 39
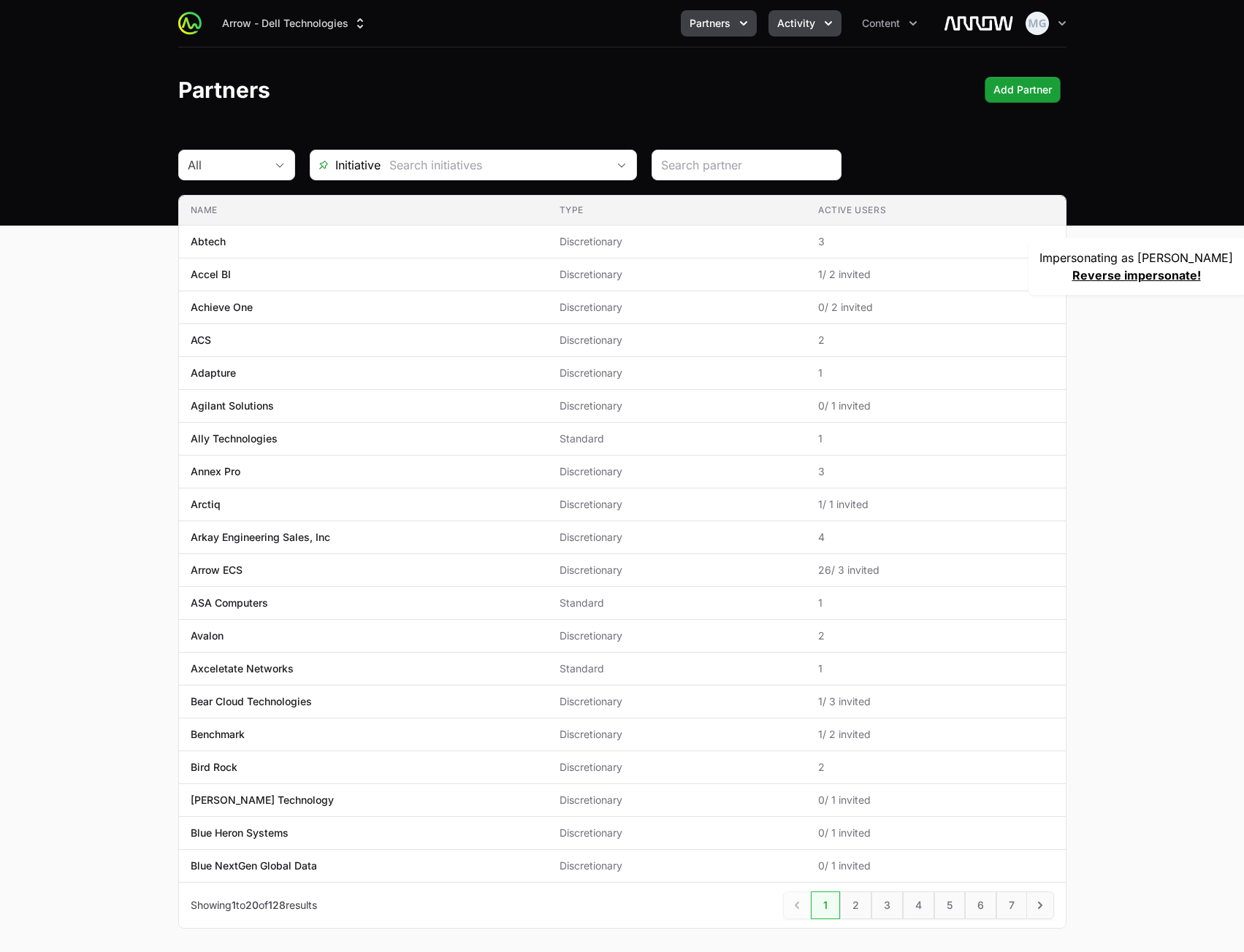
click at [797, 26] on span "Activity" at bounding box center [796, 23] width 38 height 15
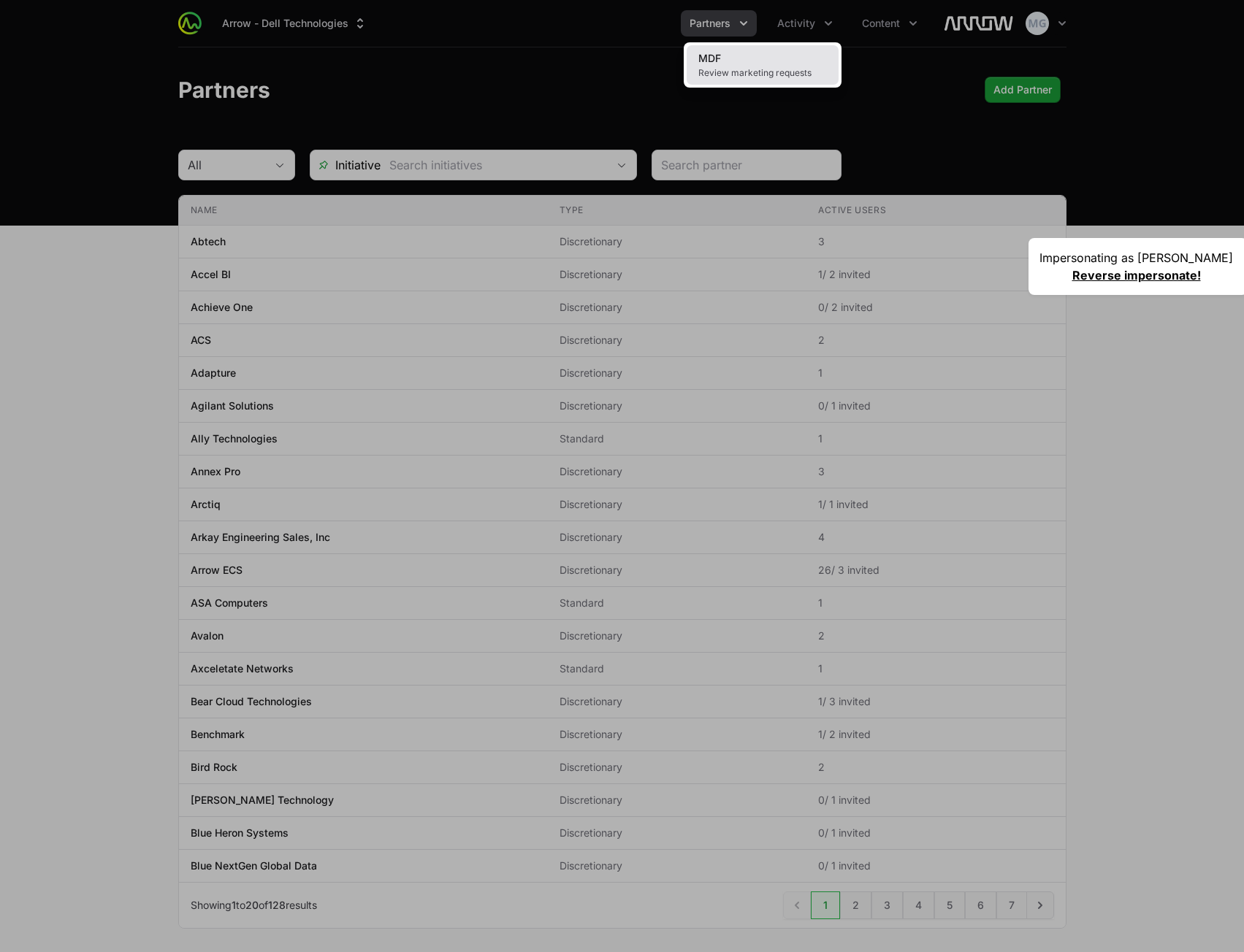
click at [758, 60] on link "MDF Review marketing requests" at bounding box center [762, 65] width 152 height 39
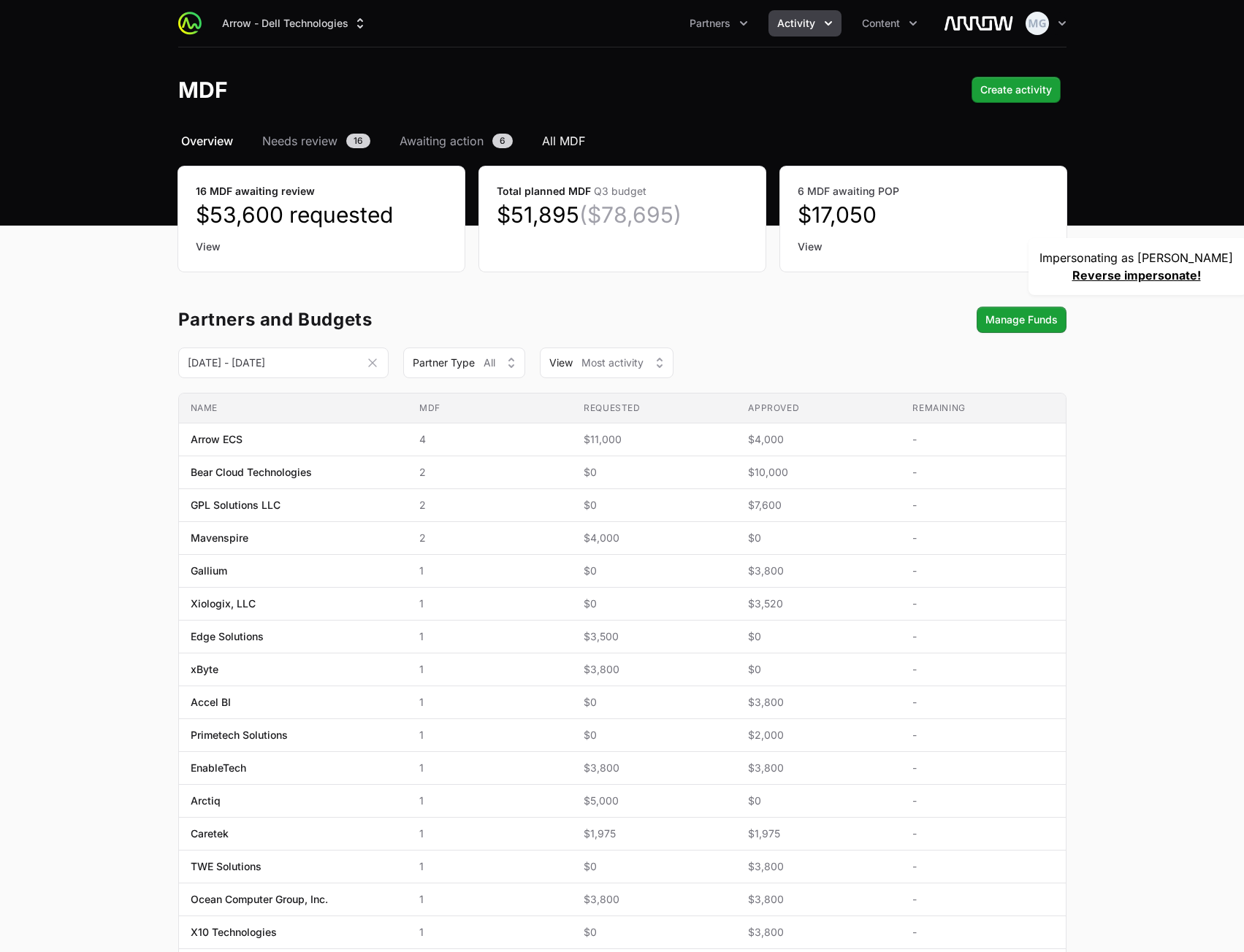
click at [554, 135] on span "All MDF" at bounding box center [563, 141] width 43 height 17
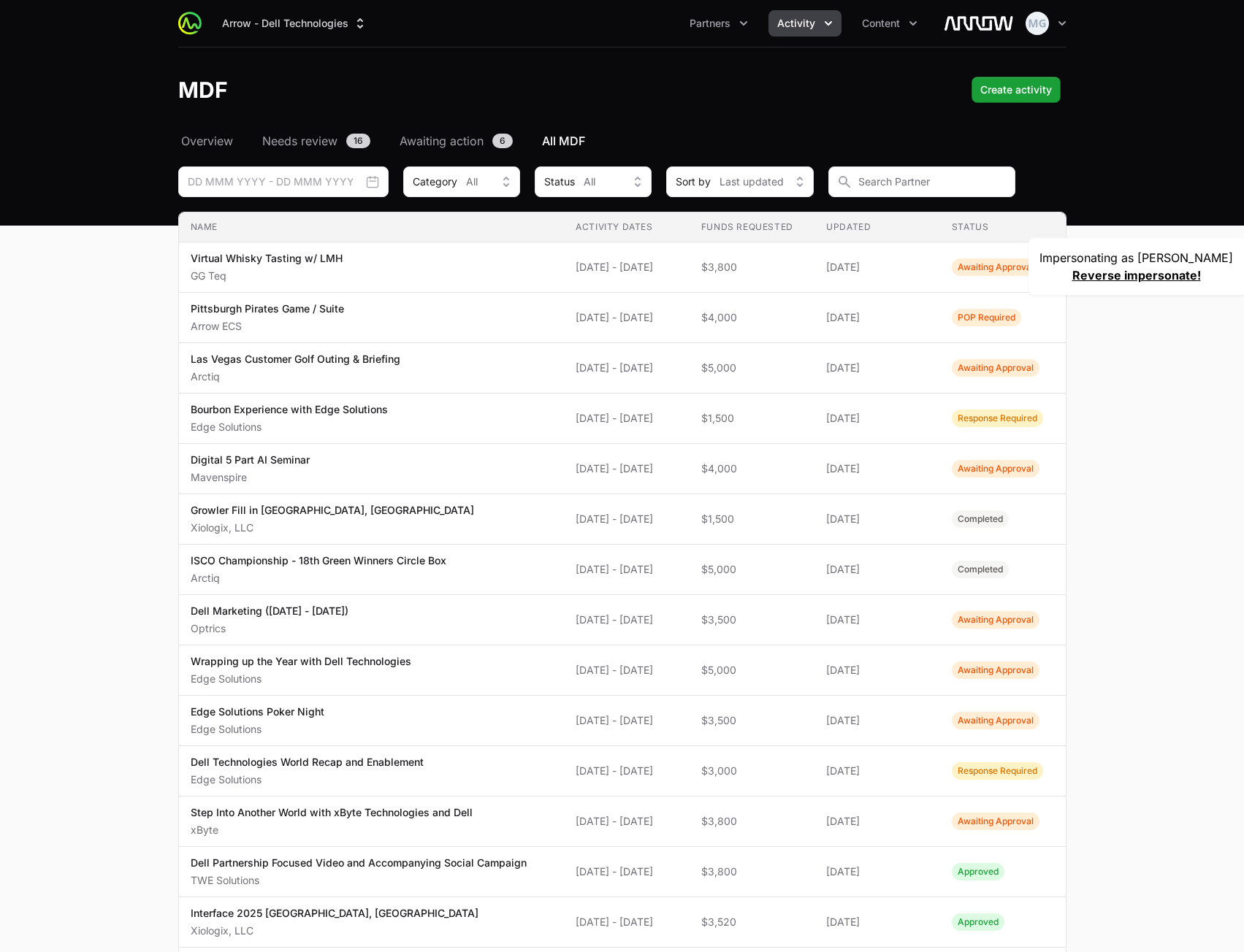
click at [1156, 273] on link "Reverse impersonate!" at bounding box center [1136, 275] width 128 height 15
